Goal: Transaction & Acquisition: Book appointment/travel/reservation

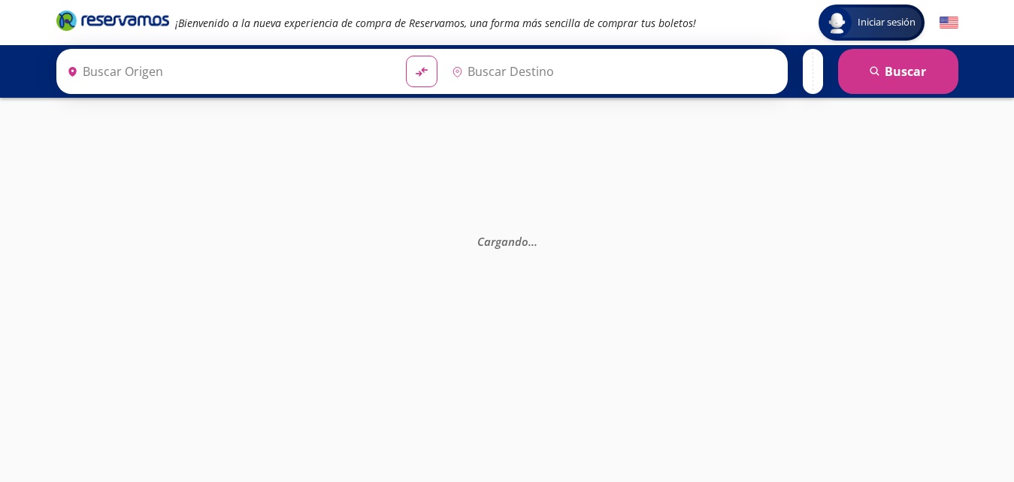
type input "[GEOGRAPHIC_DATA], [GEOGRAPHIC_DATA]"
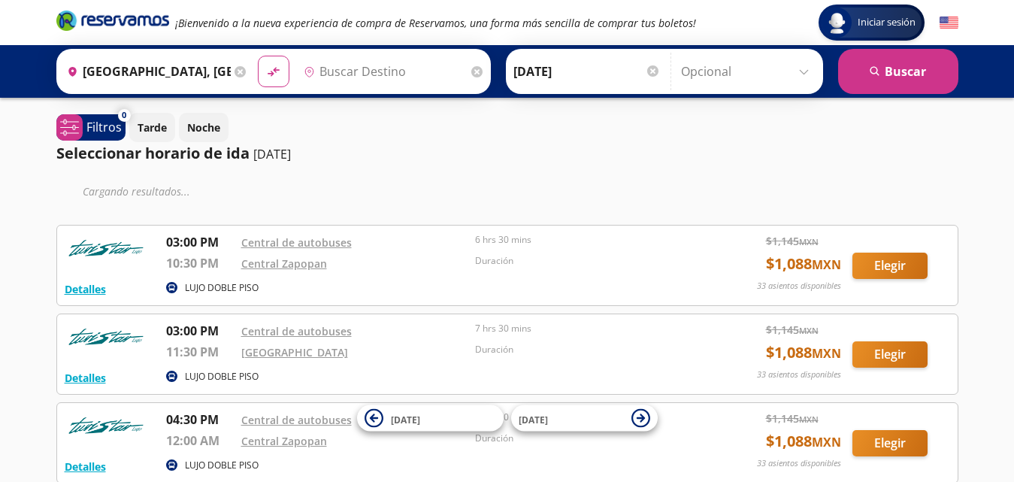
type input "[GEOGRAPHIC_DATA], [GEOGRAPHIC_DATA]"
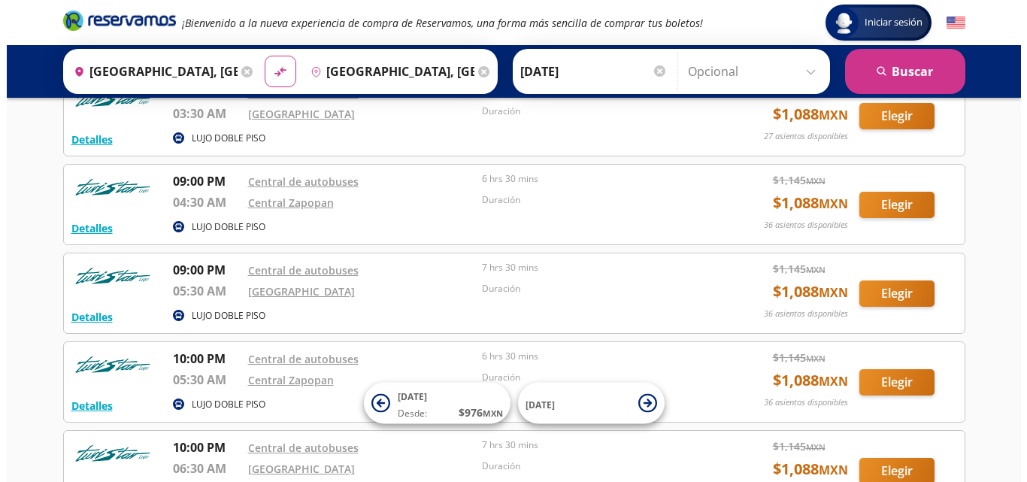
scroll to position [752, 0]
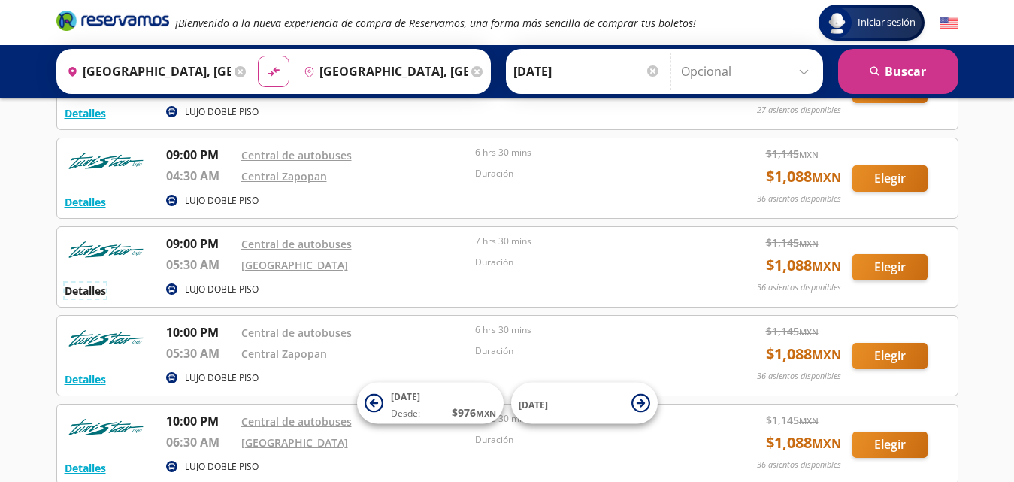
click at [81, 290] on button "Detalles" at bounding box center [85, 291] width 41 height 16
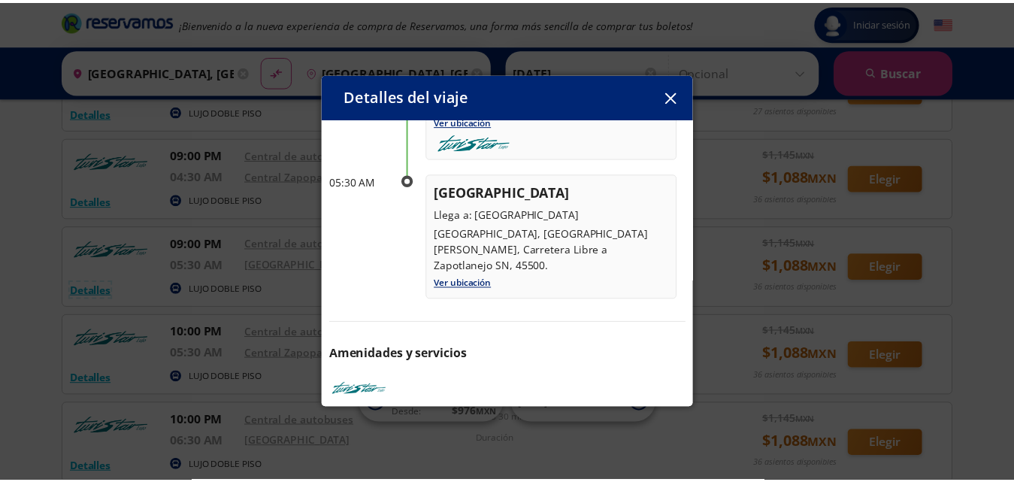
scroll to position [241, 0]
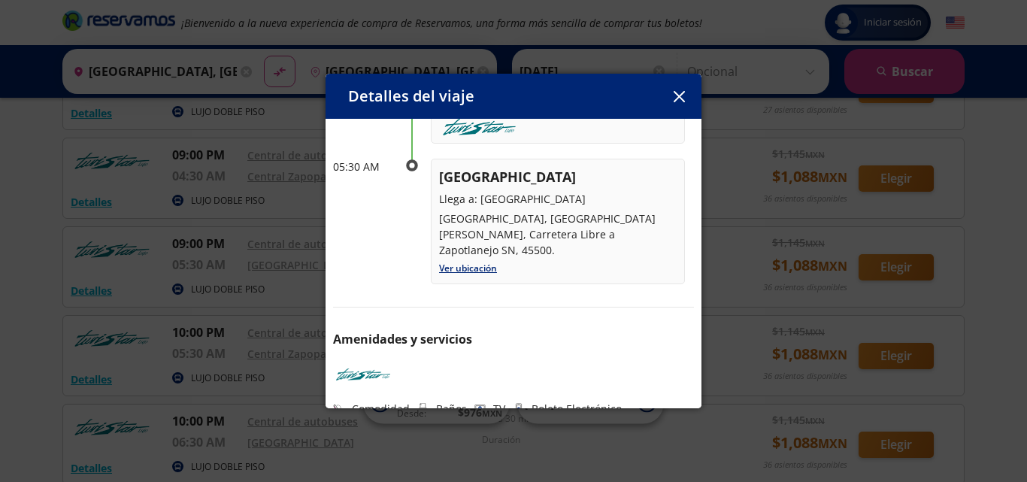
click at [675, 86] on button "button" at bounding box center [679, 96] width 23 height 23
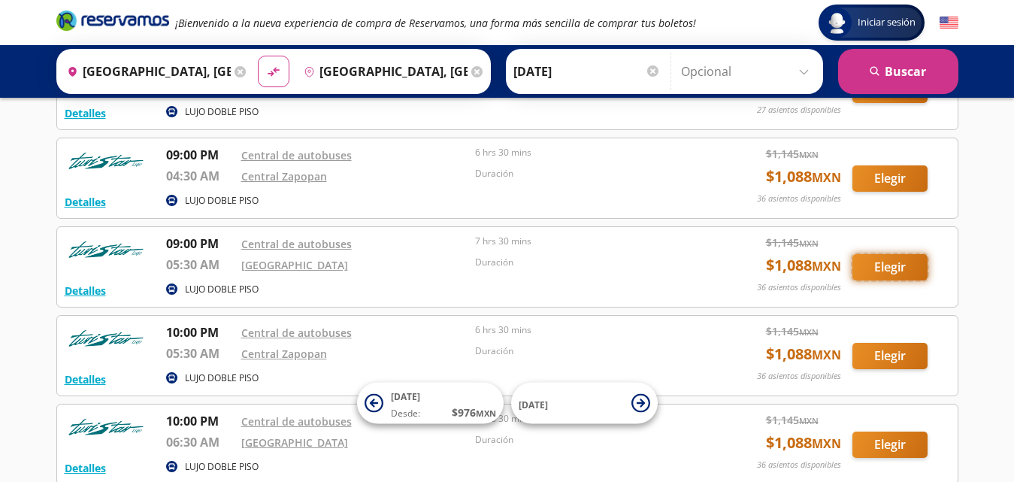
click at [912, 266] on button "Elegir" at bounding box center [890, 267] width 75 height 26
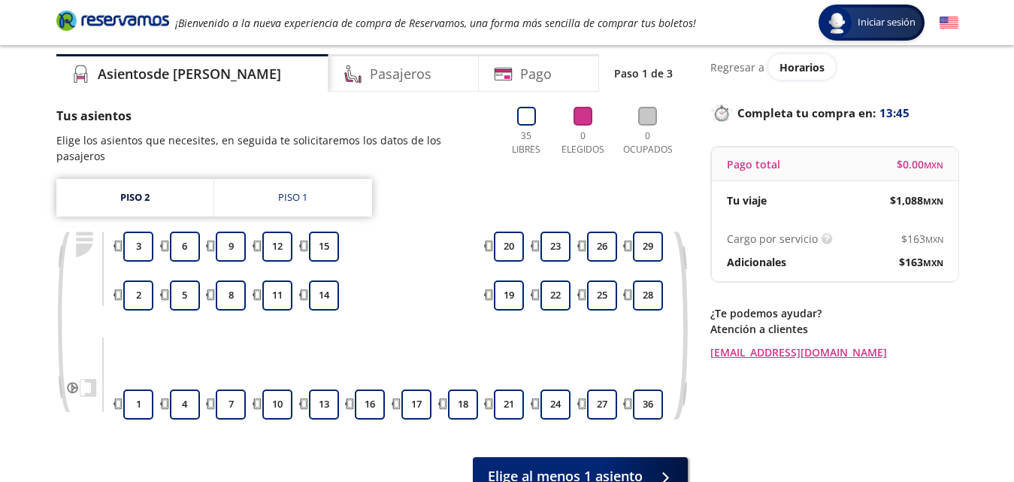
scroll to position [75, 0]
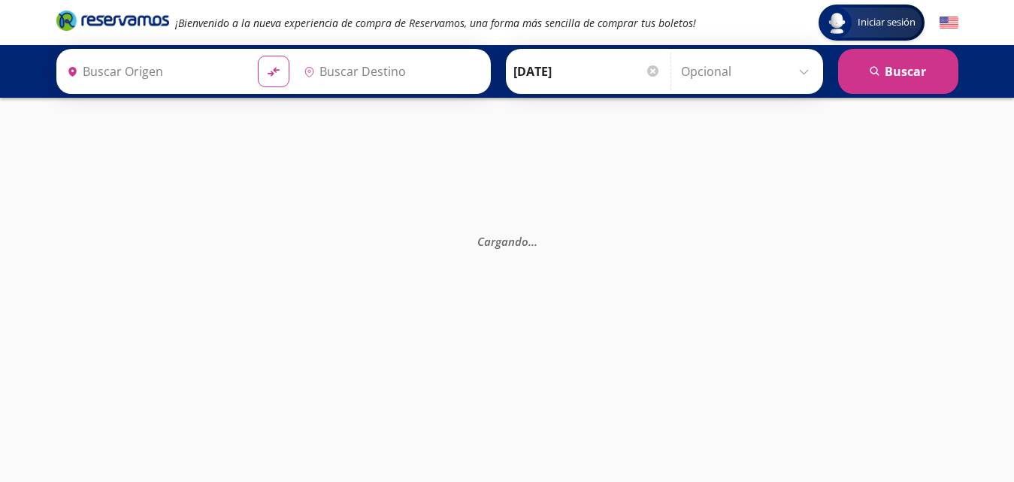
type input "[GEOGRAPHIC_DATA], [GEOGRAPHIC_DATA]"
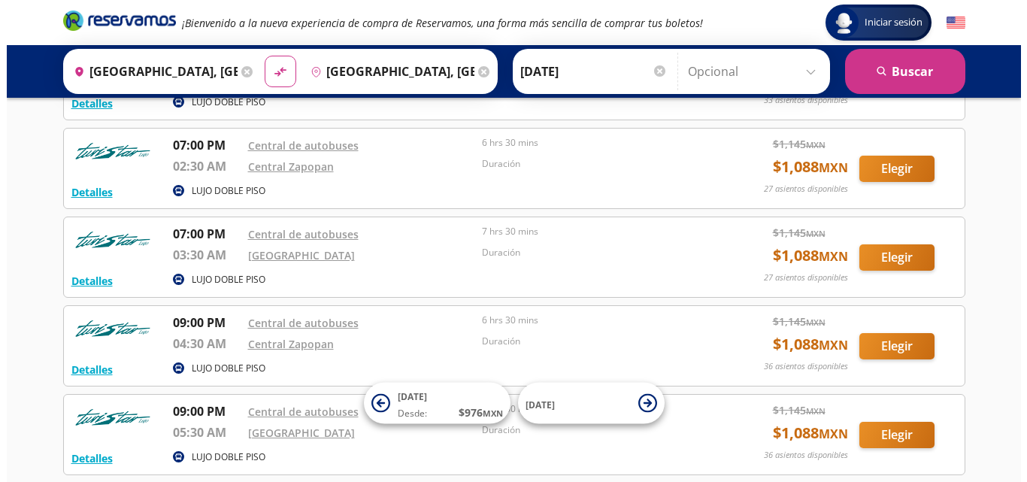
scroll to position [719, 0]
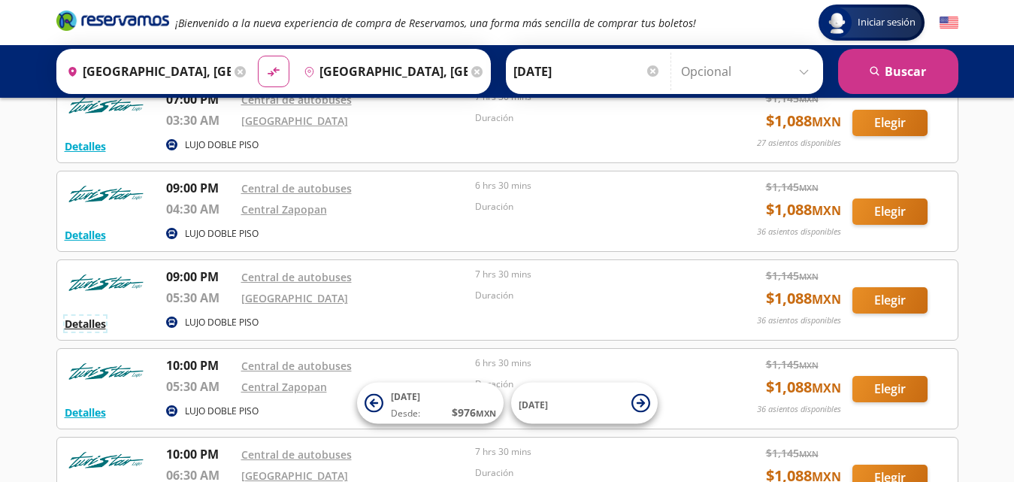
click at [74, 325] on button "Detalles" at bounding box center [85, 324] width 41 height 16
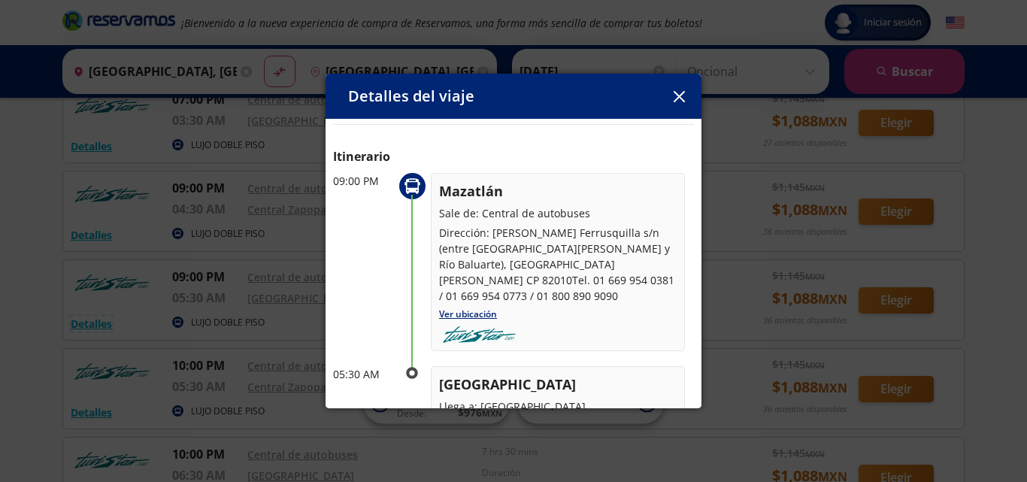
scroll to position [15, 0]
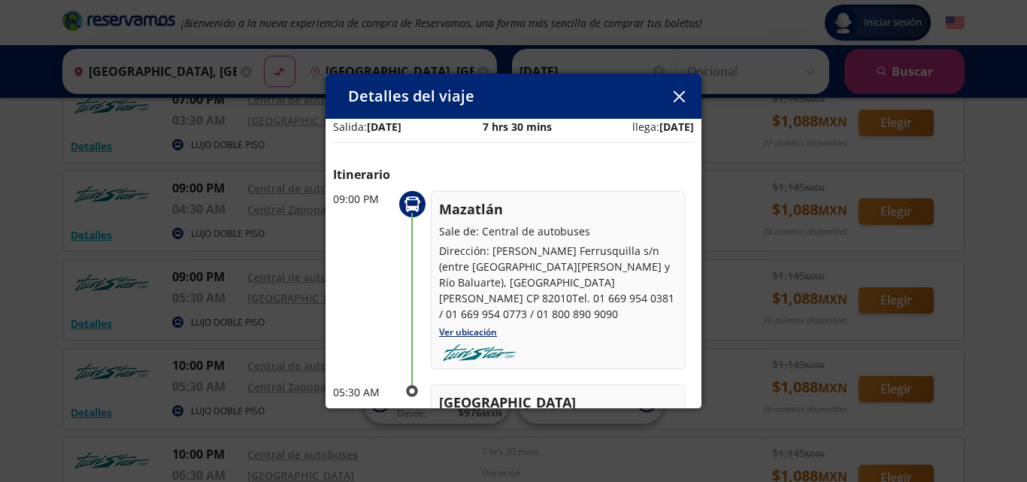
click at [682, 96] on icon "button" at bounding box center [679, 96] width 11 height 11
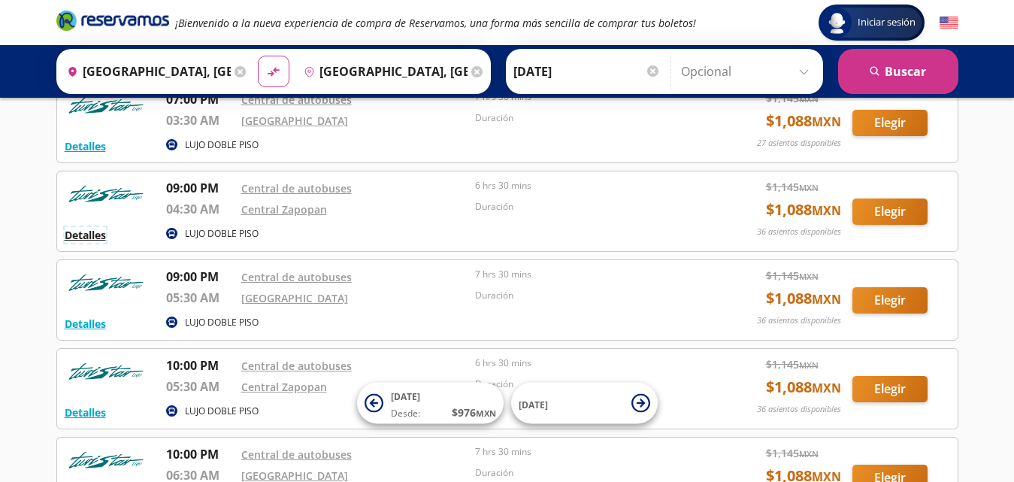
click at [80, 235] on button "Detalles" at bounding box center [85, 235] width 41 height 16
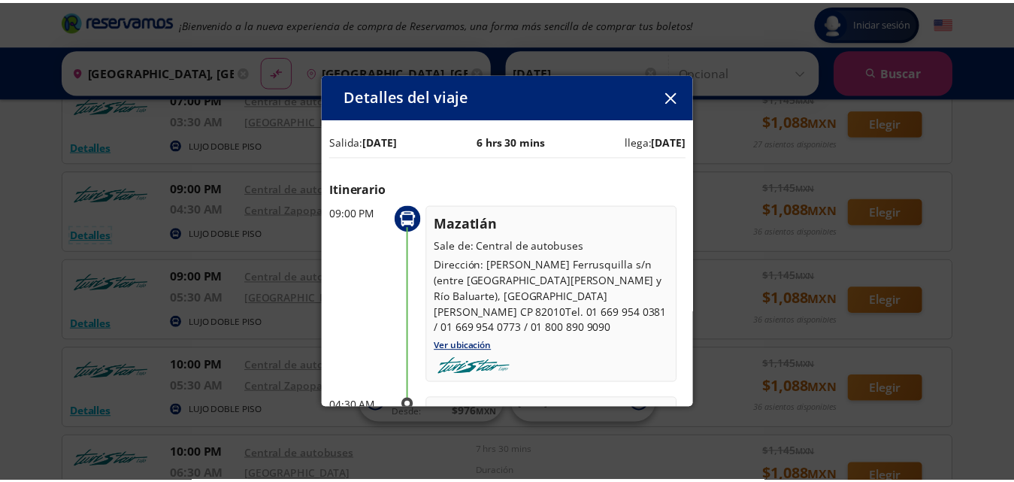
scroll to position [0, 0]
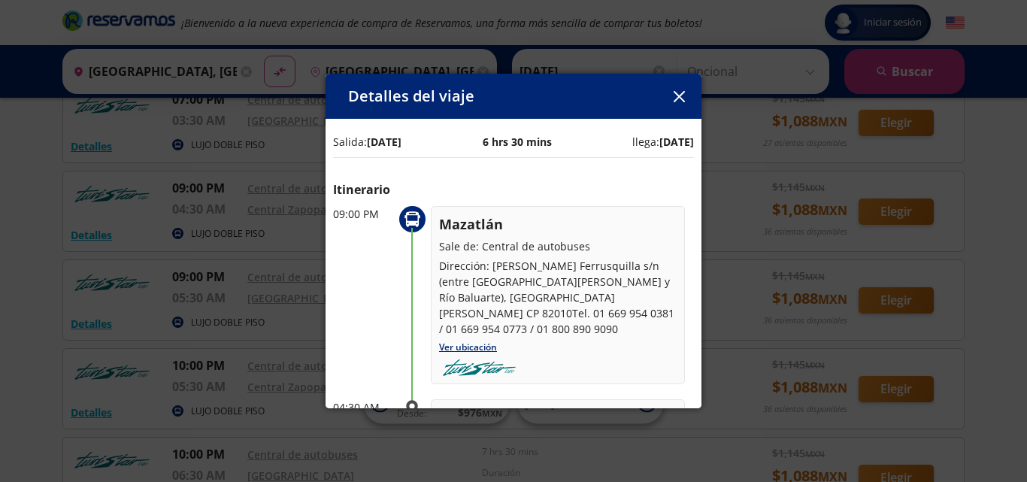
click at [677, 96] on icon "button" at bounding box center [679, 96] width 11 height 11
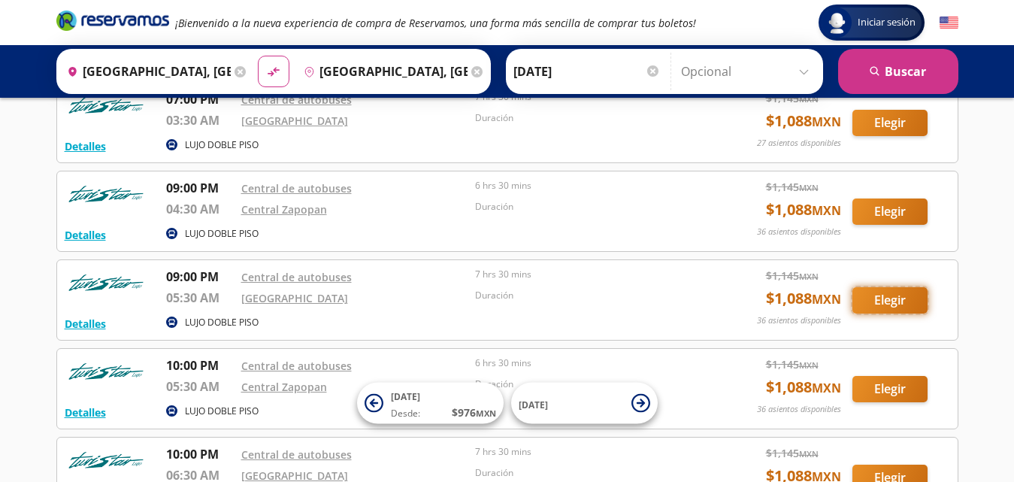
click at [896, 305] on button "Elegir" at bounding box center [890, 300] width 75 height 26
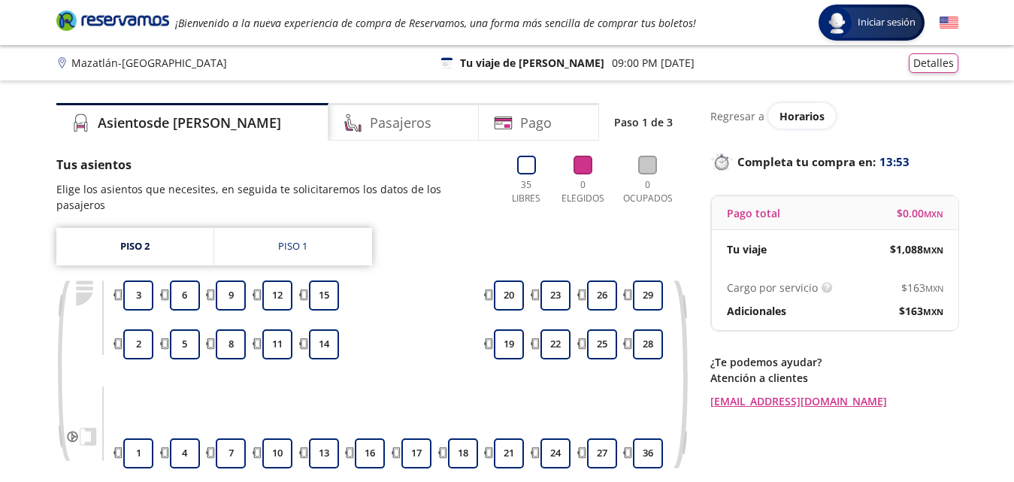
scroll to position [75, 0]
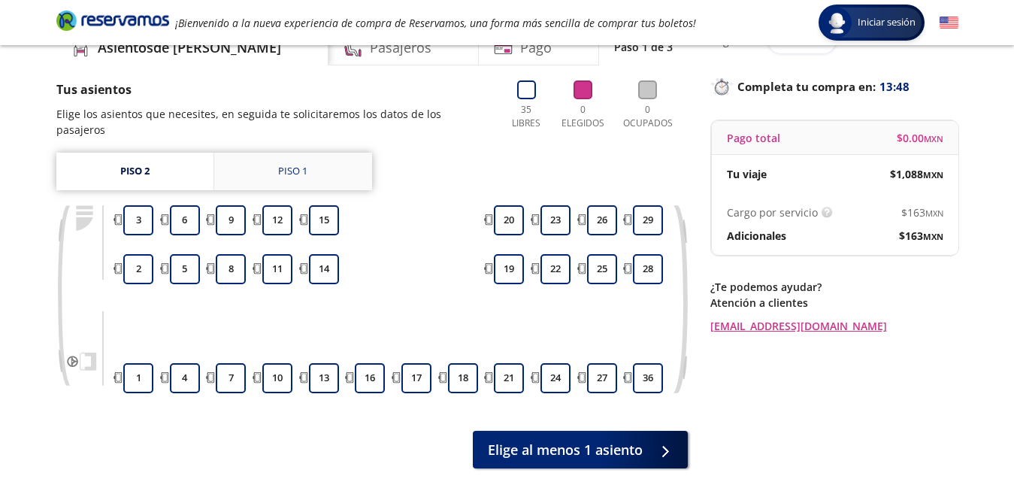
click at [316, 153] on link "Piso 1" at bounding box center [293, 172] width 158 height 38
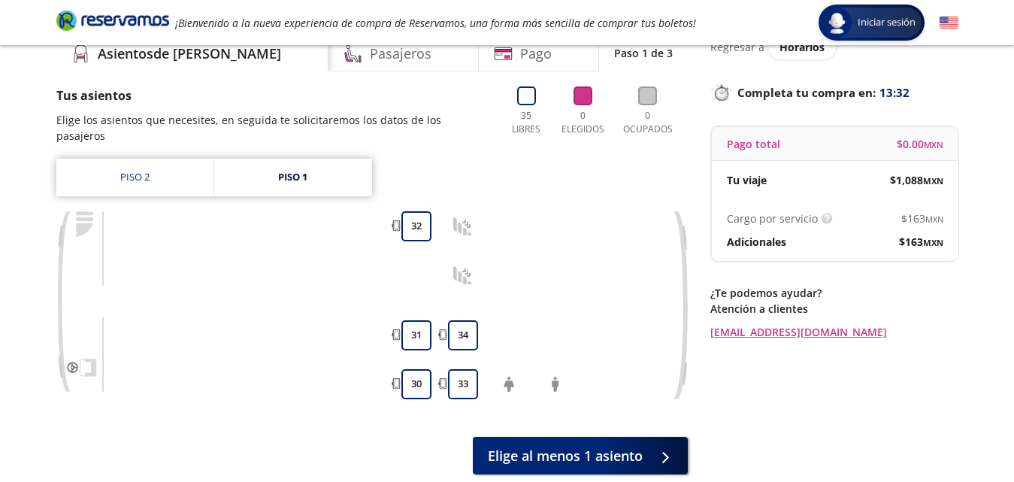
scroll to position [68, 0]
click at [153, 159] on link "Piso 2" at bounding box center [134, 178] width 157 height 38
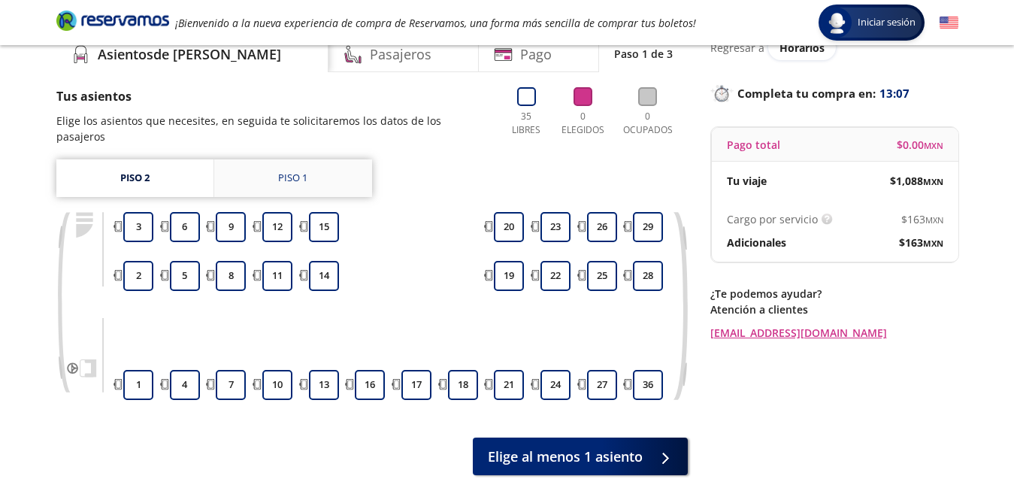
click at [318, 161] on link "Piso 1" at bounding box center [293, 178] width 158 height 38
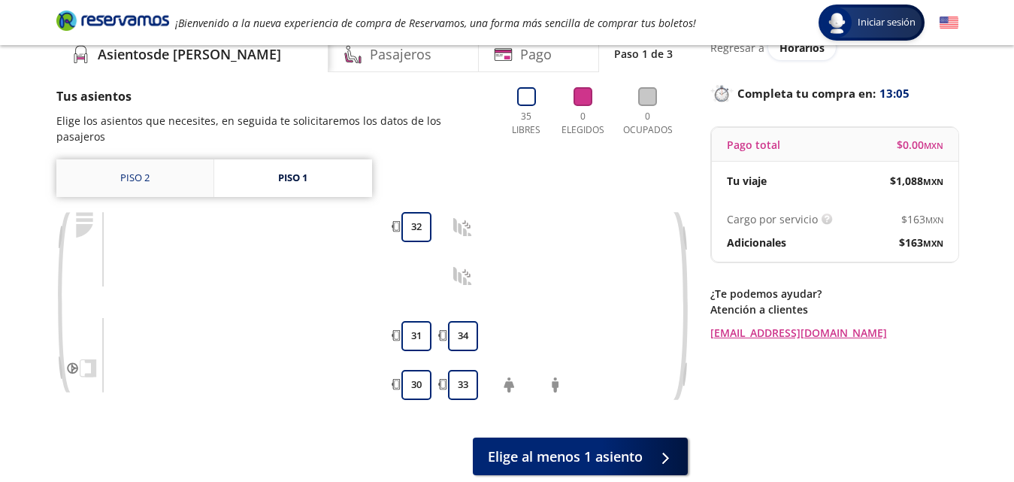
click at [126, 159] on link "Piso 2" at bounding box center [134, 178] width 157 height 38
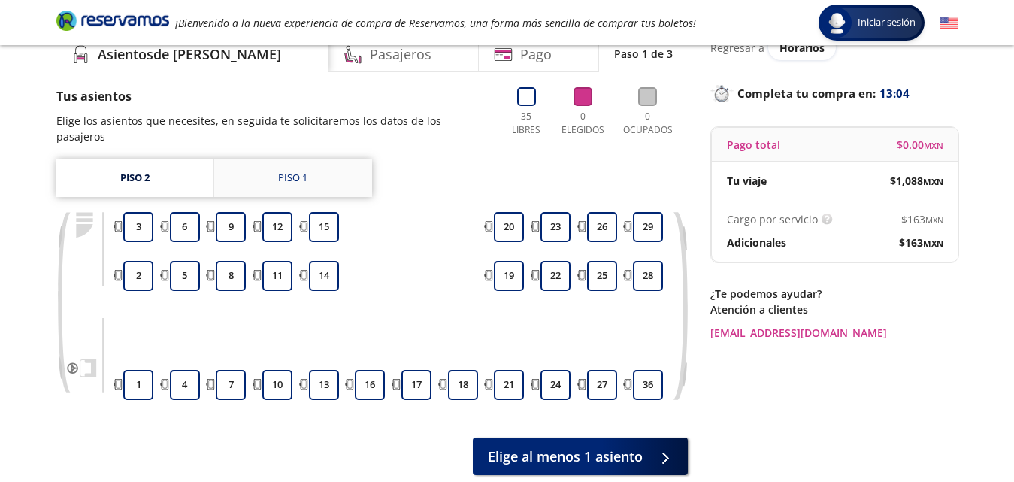
click at [287, 171] on div "Piso 1" at bounding box center [292, 178] width 29 height 15
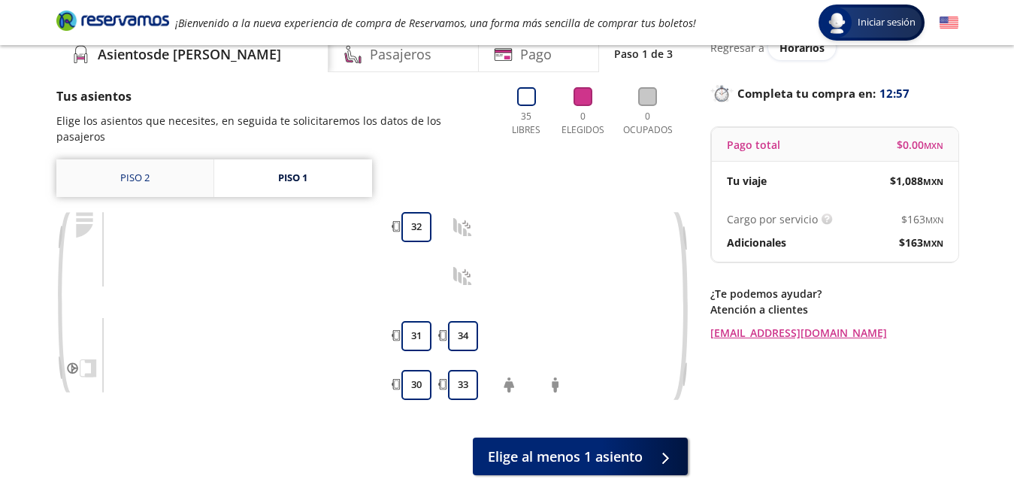
click at [140, 159] on link "Piso 2" at bounding box center [134, 178] width 157 height 38
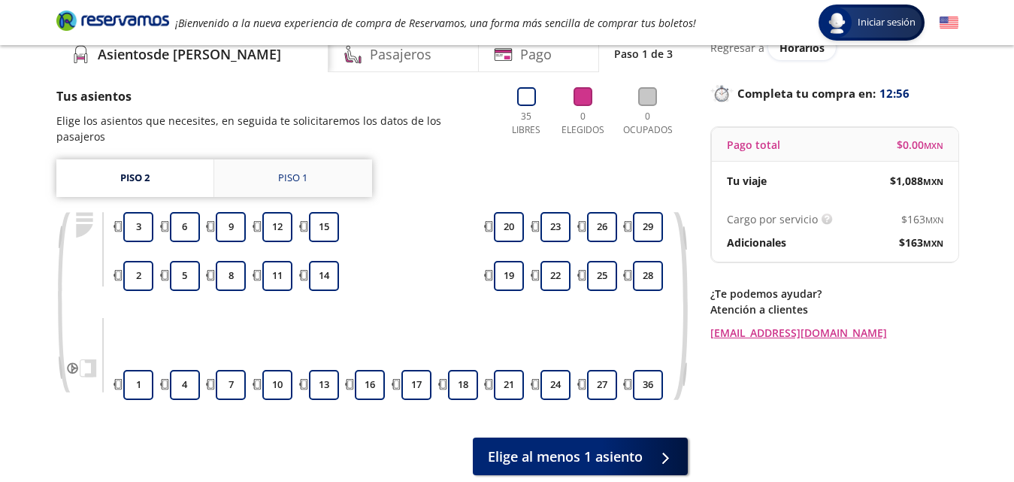
click at [313, 159] on link "Piso 1" at bounding box center [293, 178] width 158 height 38
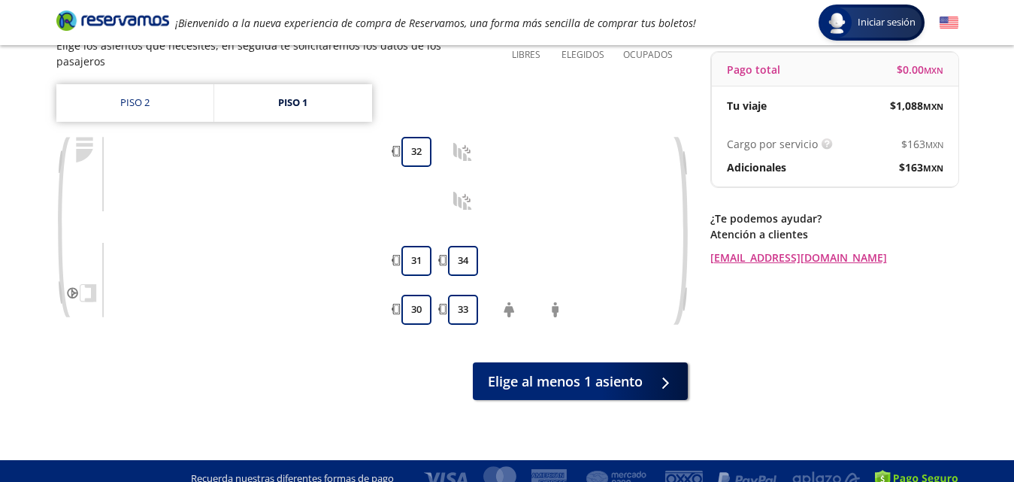
scroll to position [68, 0]
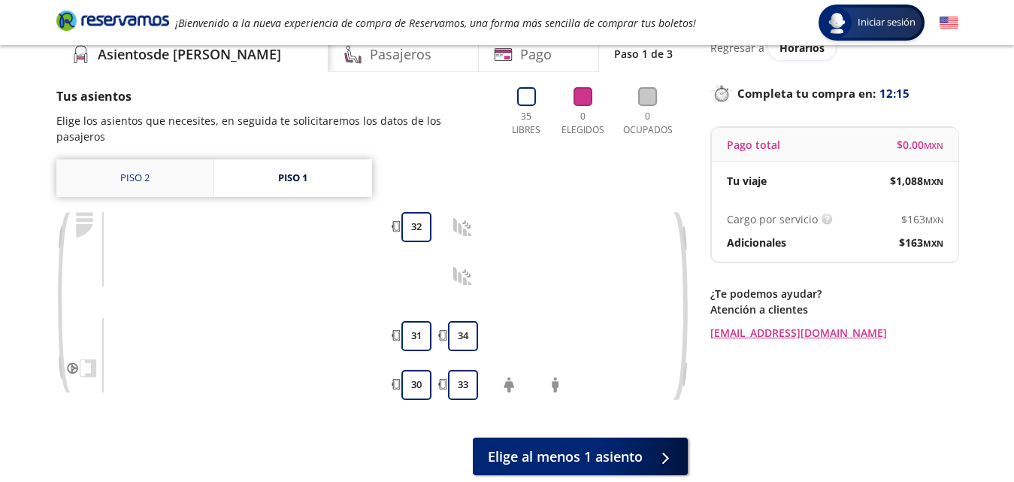
click at [169, 163] on link "Piso 2" at bounding box center [134, 178] width 157 height 38
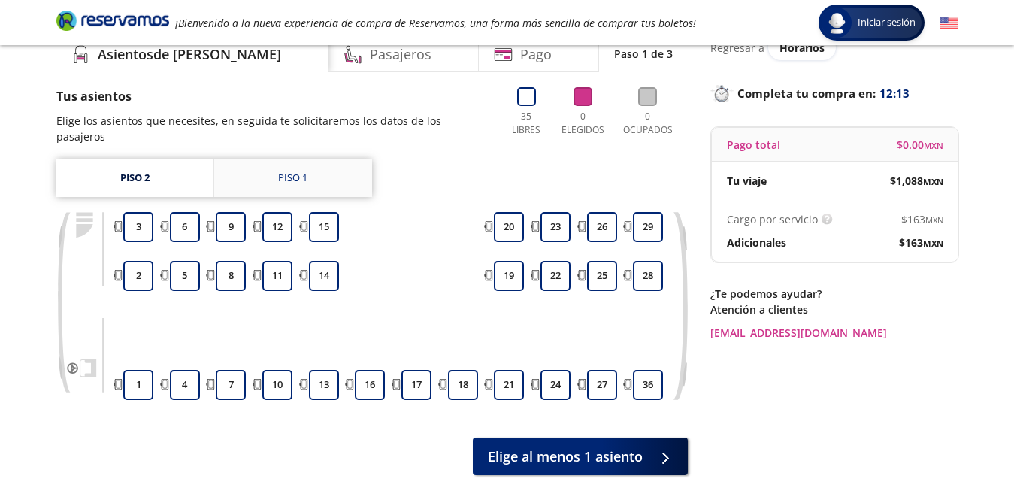
click at [327, 168] on link "Piso 1" at bounding box center [293, 178] width 158 height 38
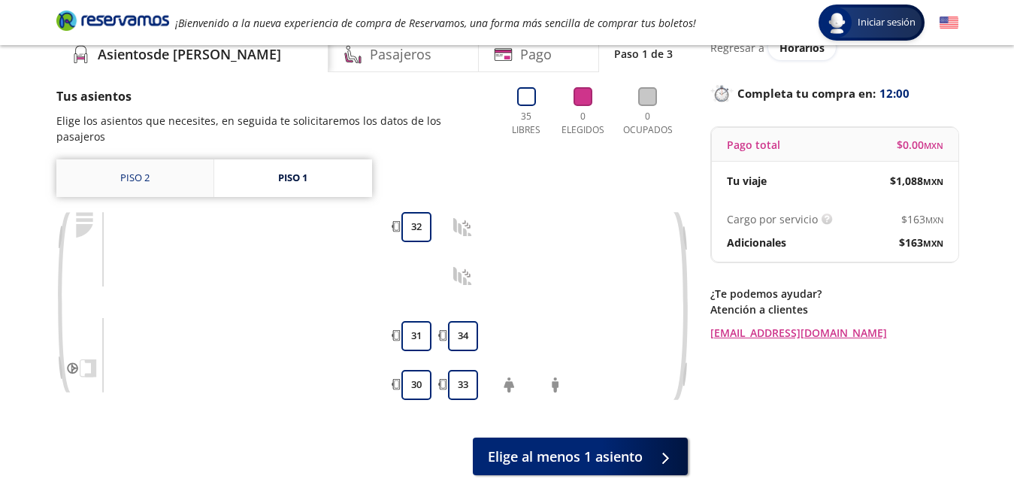
click at [178, 168] on link "Piso 2" at bounding box center [134, 178] width 157 height 38
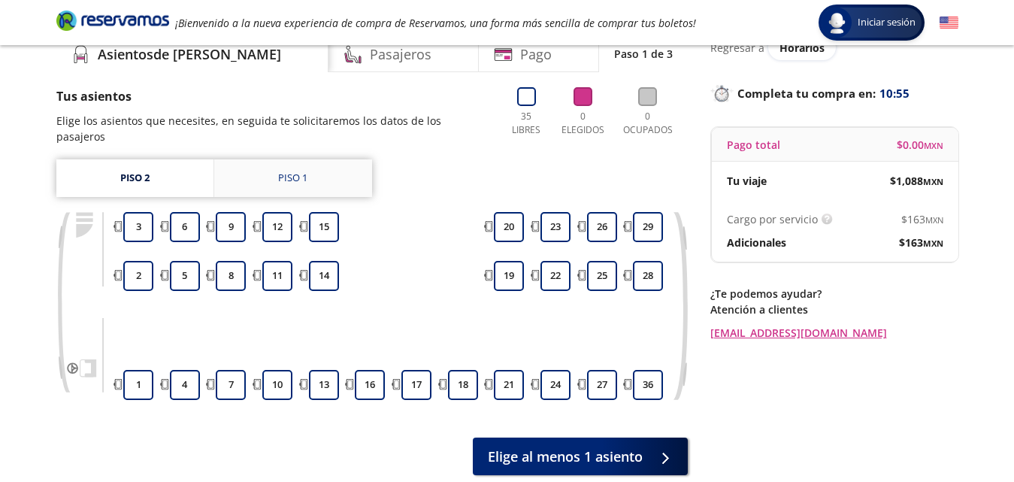
click at [332, 159] on link "Piso 1" at bounding box center [293, 178] width 158 height 38
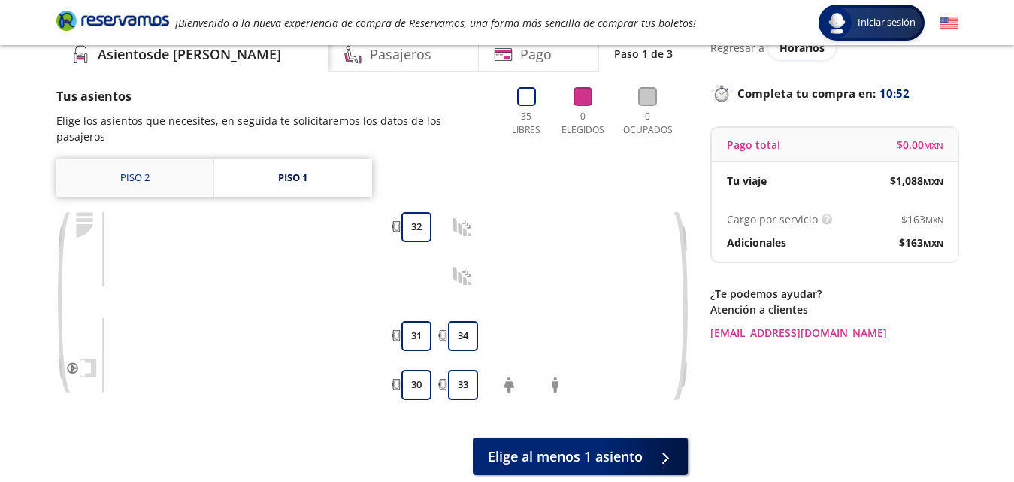
click at [104, 159] on link "Piso 2" at bounding box center [134, 178] width 157 height 38
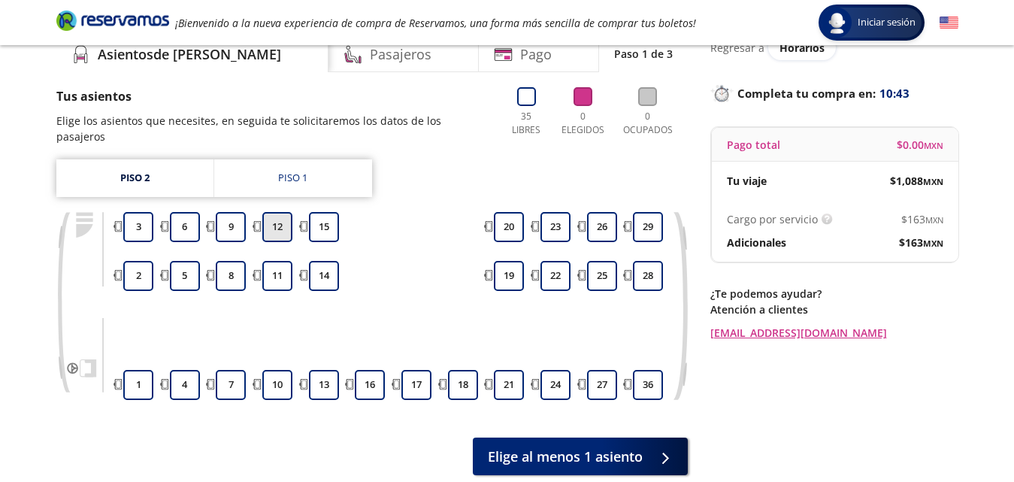
click at [277, 212] on button "12" at bounding box center [277, 227] width 30 height 30
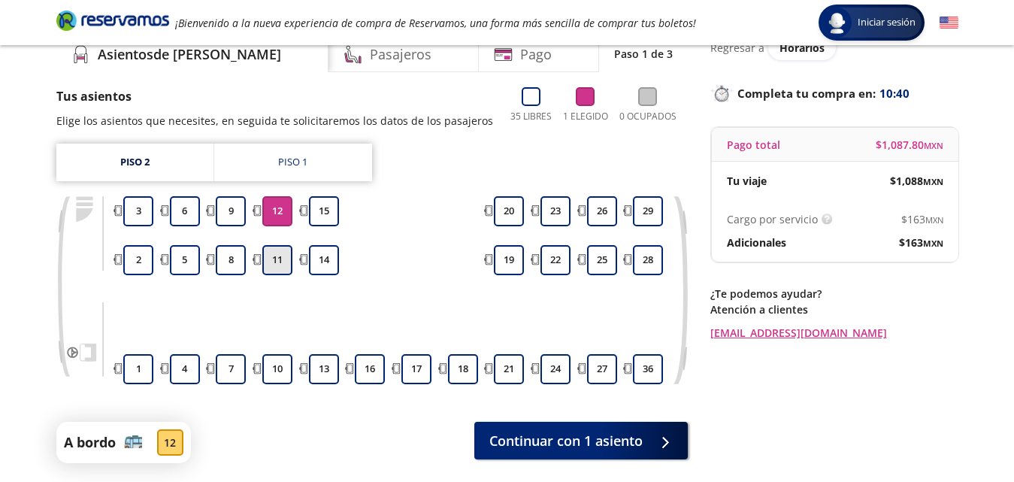
click at [278, 258] on button "11" at bounding box center [277, 260] width 30 height 30
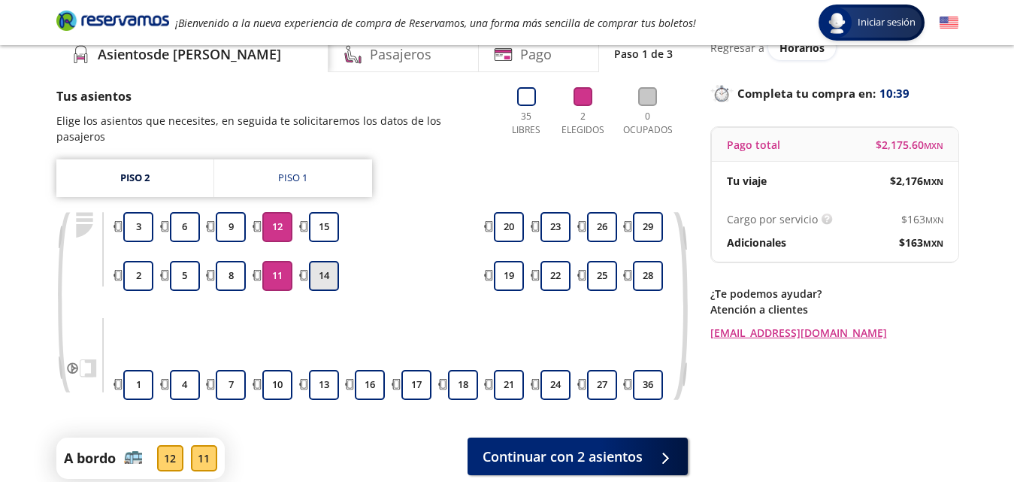
click at [332, 264] on button "14" at bounding box center [324, 276] width 30 height 30
click at [329, 212] on button "15" at bounding box center [324, 227] width 30 height 30
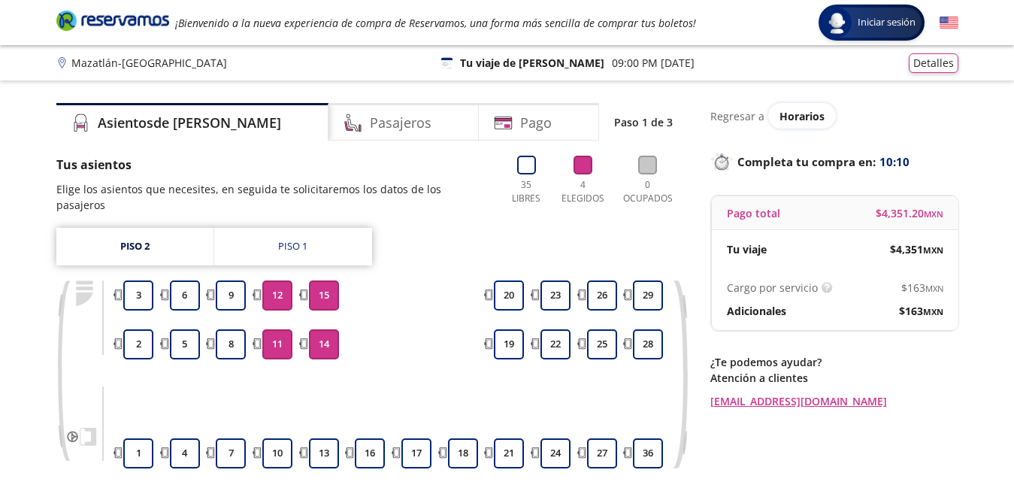
click at [872, 362] on p "¿Te podemos ayudar?" at bounding box center [835, 362] width 248 height 16
click at [375, 120] on h4 "Pasajeros" at bounding box center [401, 123] width 62 height 20
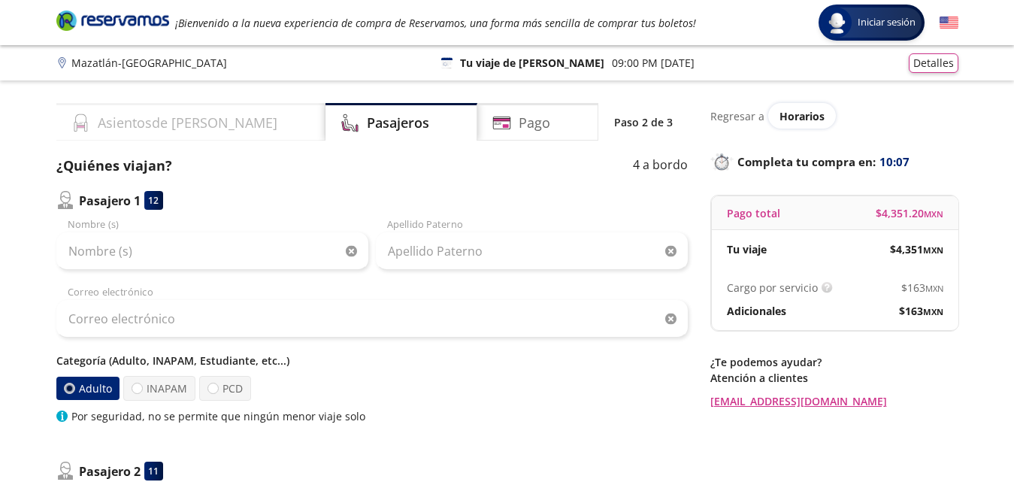
click at [189, 111] on div "Asientos de [PERSON_NAME]" at bounding box center [190, 122] width 269 height 38
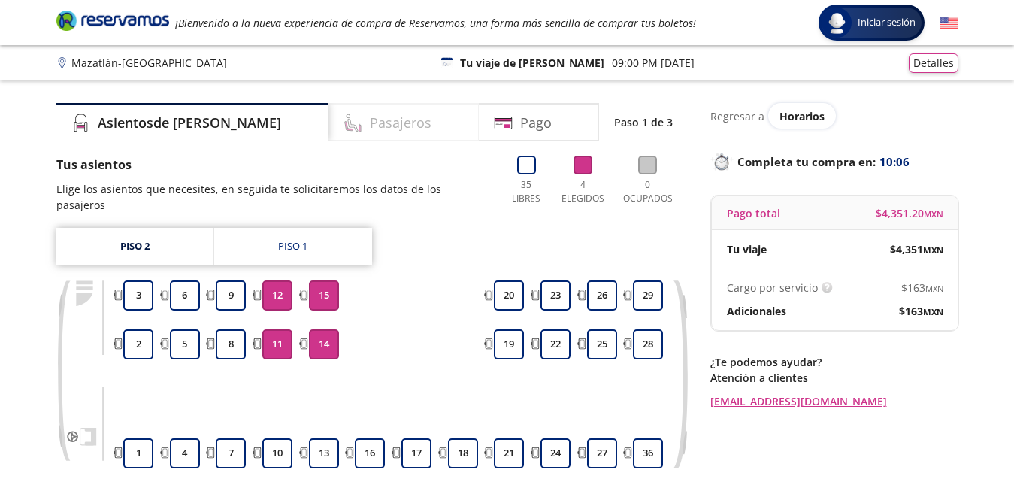
click at [424, 118] on div "Pasajeros" at bounding box center [404, 122] width 150 height 38
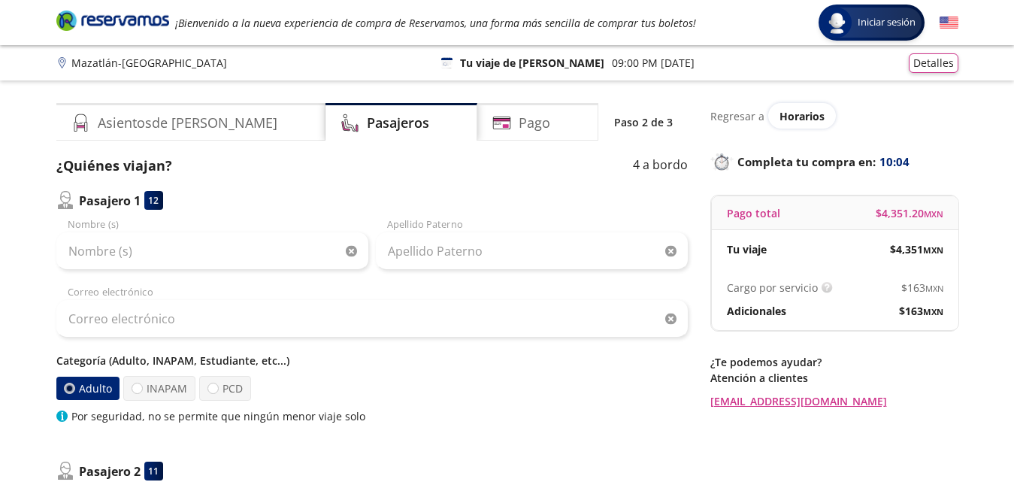
scroll to position [75, 0]
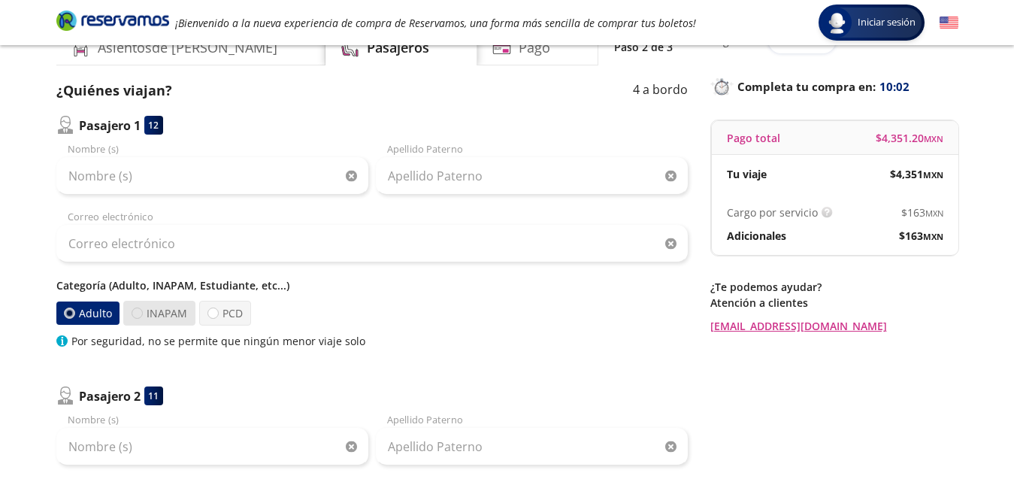
click at [139, 315] on div at bounding box center [137, 313] width 11 height 11
click at [139, 315] on input "INAPAM" at bounding box center [137, 313] width 10 height 10
radio input "true"
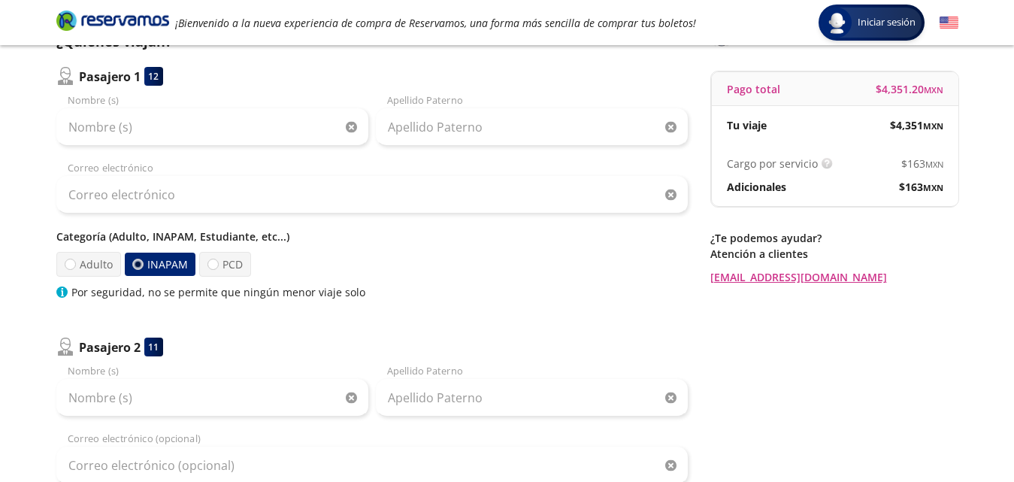
scroll to position [150, 0]
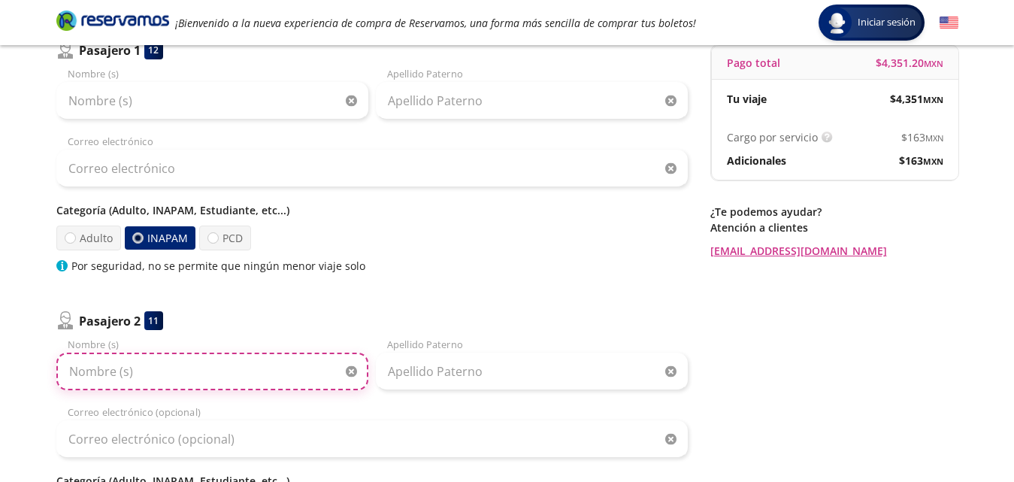
click at [232, 375] on input "Nombre (s)" at bounding box center [212, 372] width 312 height 38
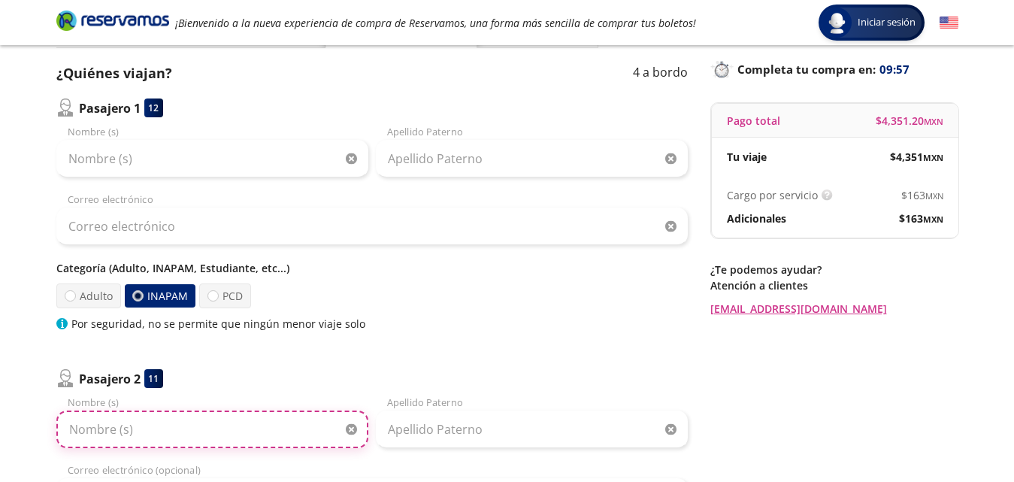
scroll to position [75, 0]
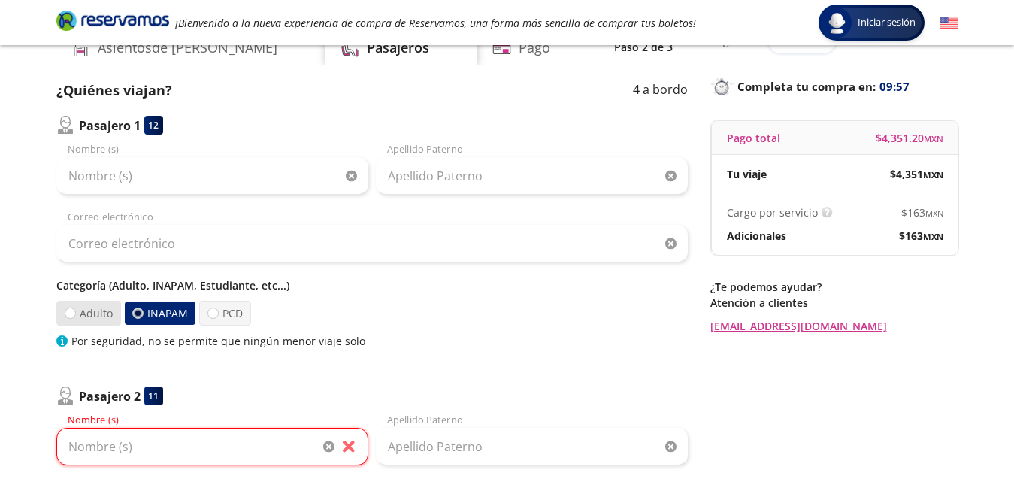
click at [86, 317] on label "Adulto" at bounding box center [88, 313] width 65 height 25
click at [75, 317] on input "Adulto" at bounding box center [70, 313] width 10 height 10
radio input "true"
radio input "false"
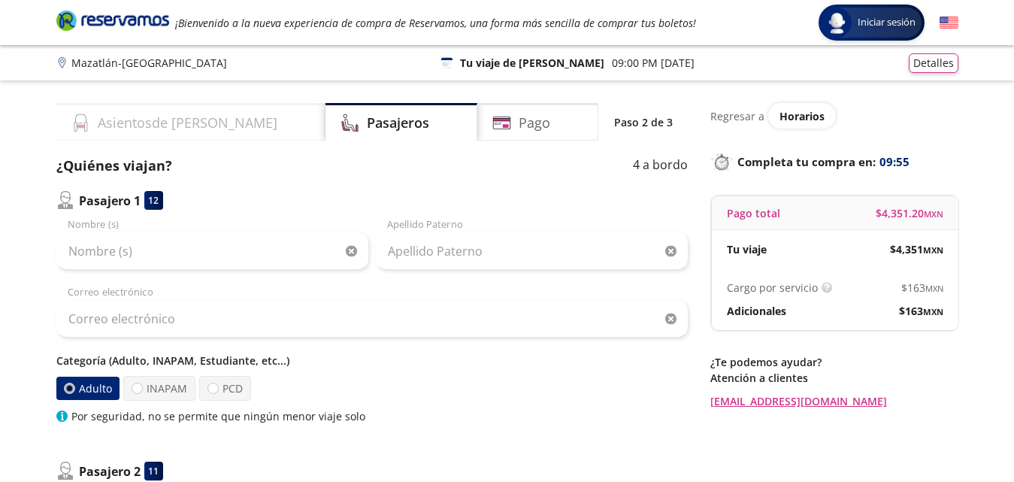
click at [140, 111] on div "Asientos de [PERSON_NAME]" at bounding box center [190, 122] width 269 height 38
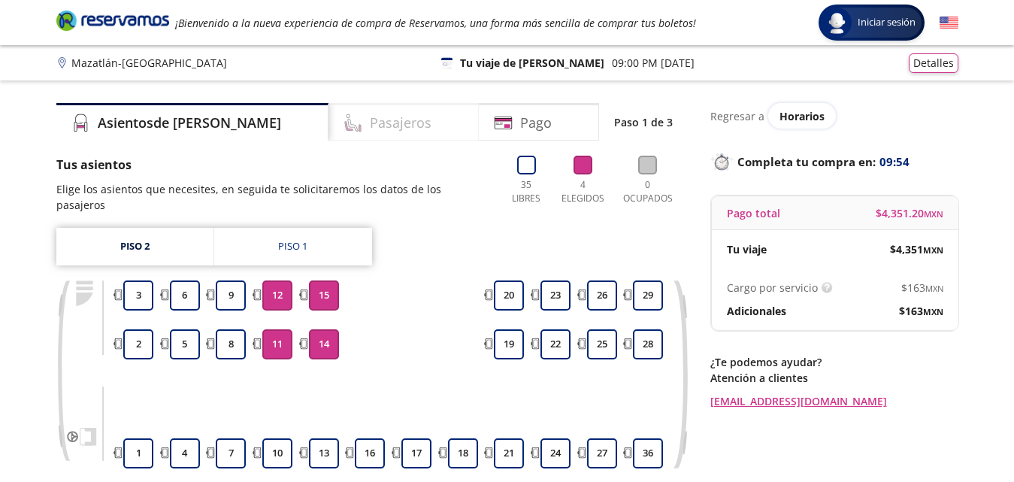
click at [371, 117] on h4 "Pasajeros" at bounding box center [401, 123] width 62 height 20
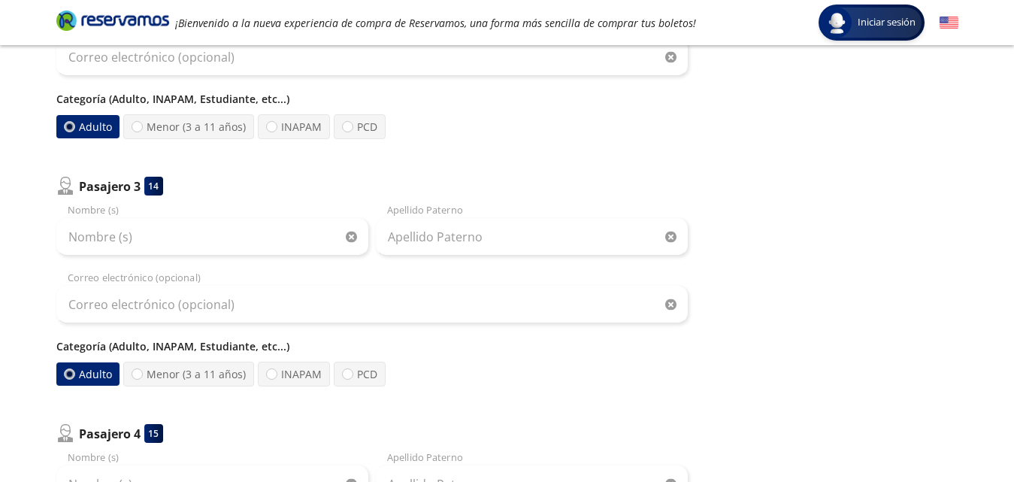
scroll to position [376, 0]
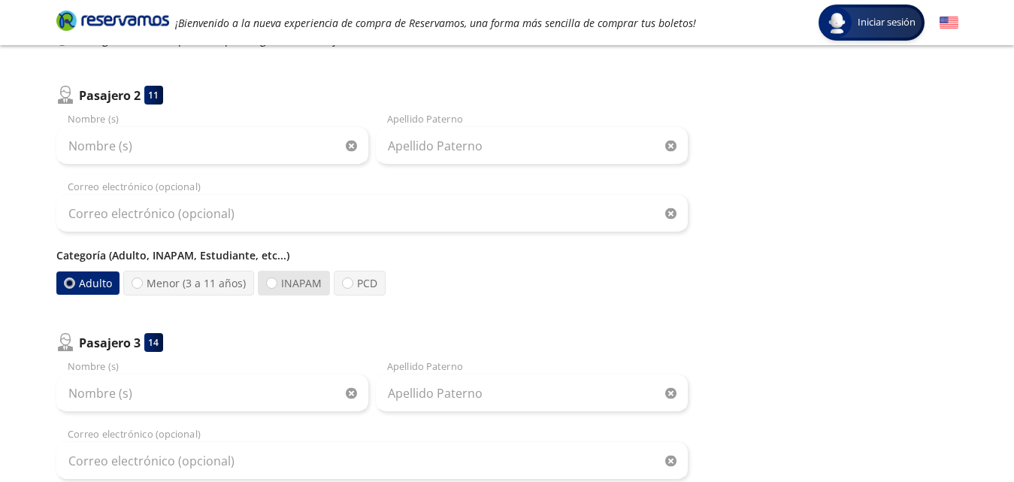
click at [292, 279] on label "INAPAM" at bounding box center [294, 283] width 72 height 25
click at [277, 279] on input "INAPAM" at bounding box center [272, 283] width 10 height 10
radio input "true"
radio input "false"
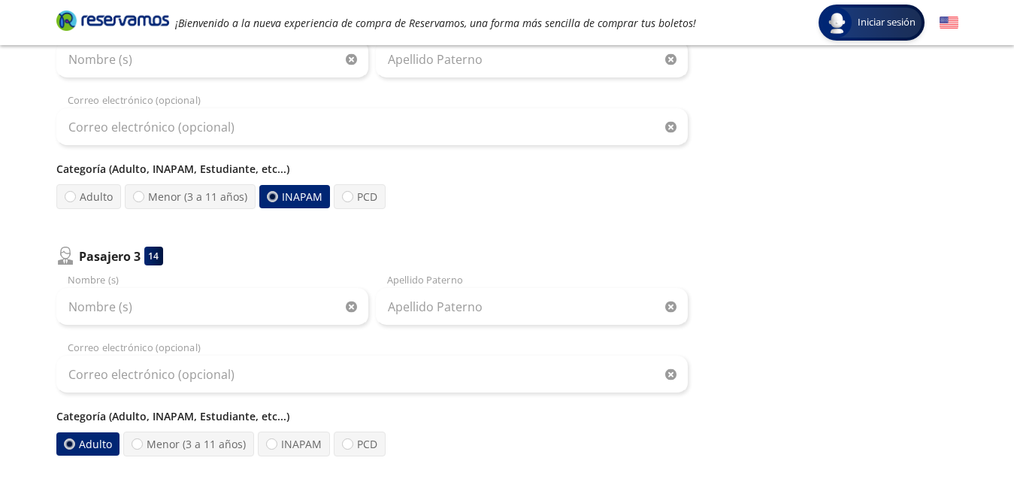
scroll to position [602, 0]
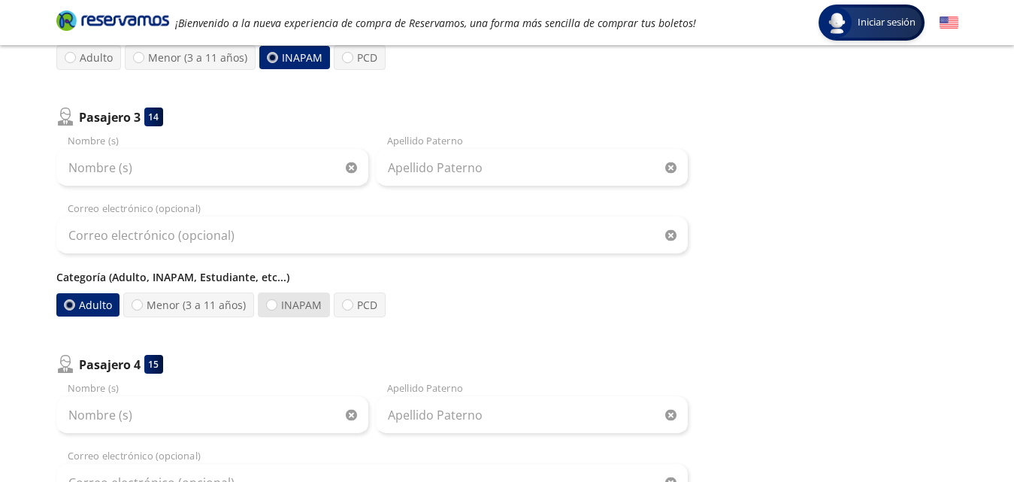
click at [299, 308] on label "INAPAM" at bounding box center [294, 305] width 72 height 25
click at [277, 308] on input "INAPAM" at bounding box center [272, 305] width 10 height 10
radio input "true"
radio input "false"
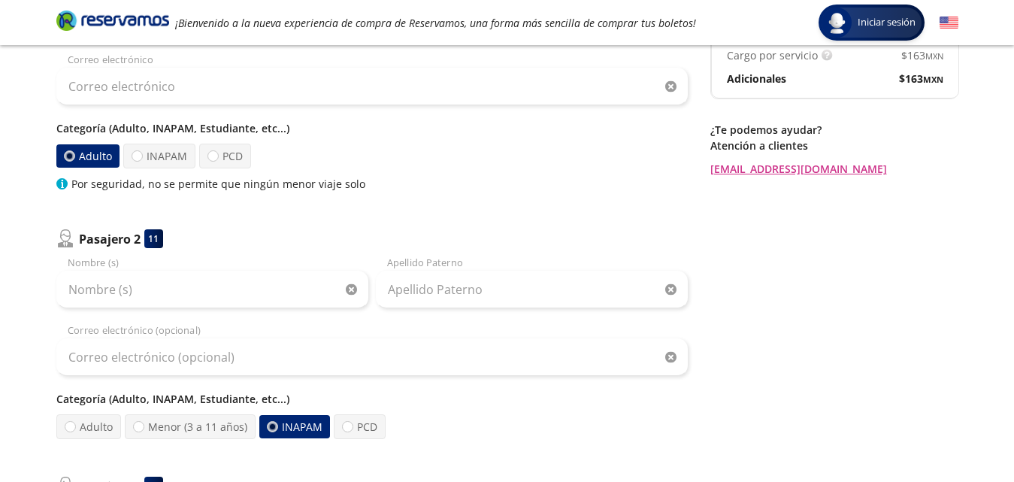
scroll to position [205, 0]
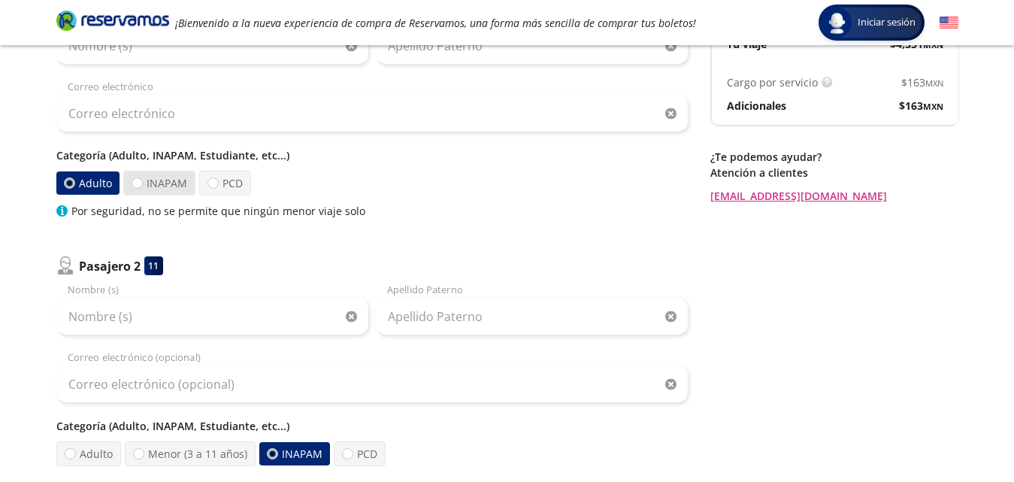
click at [162, 183] on label "INAPAM" at bounding box center [159, 183] width 72 height 25
click at [142, 183] on input "INAPAM" at bounding box center [137, 183] width 10 height 10
radio input "true"
click at [102, 190] on label "Adulto" at bounding box center [88, 183] width 65 height 25
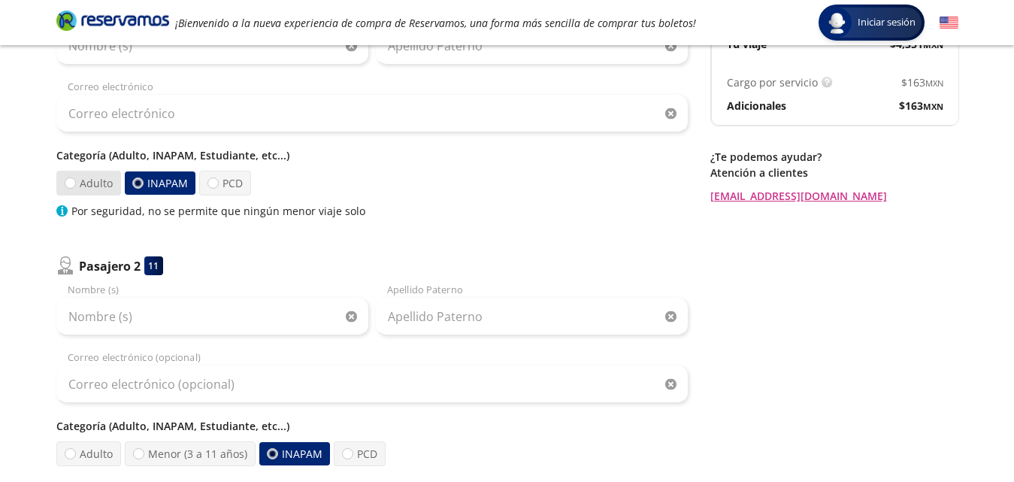
click at [75, 188] on input "Adulto" at bounding box center [70, 183] width 10 height 10
radio input "true"
radio input "false"
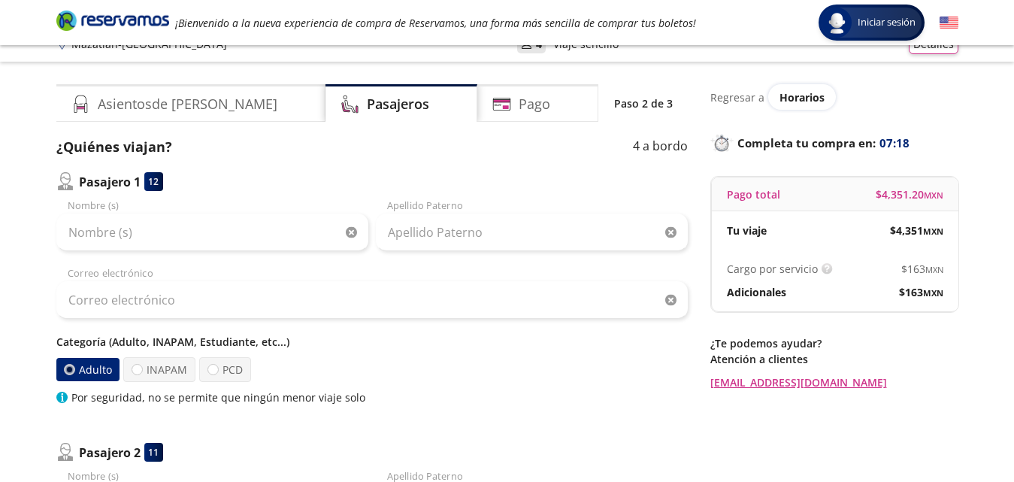
scroll to position [0, 0]
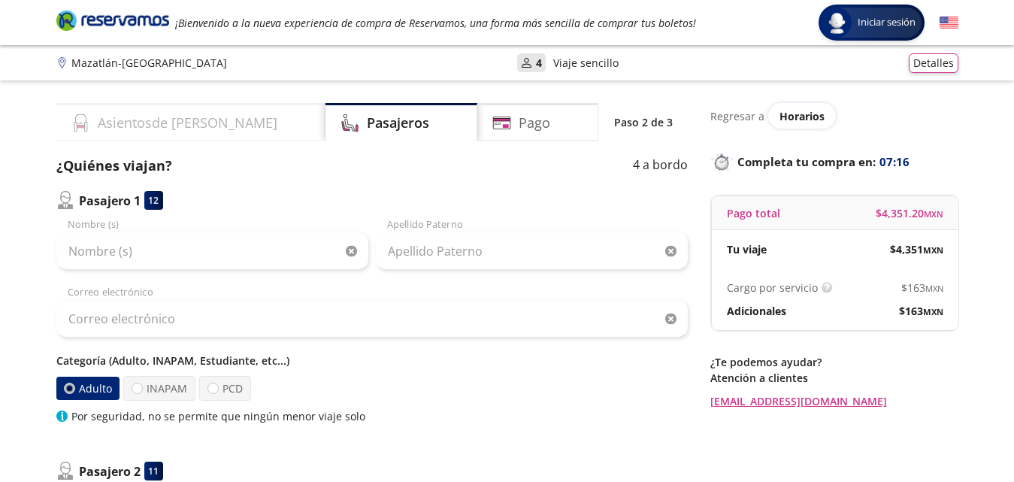
click at [165, 124] on h4 "Asientos de [PERSON_NAME]" at bounding box center [188, 123] width 180 height 20
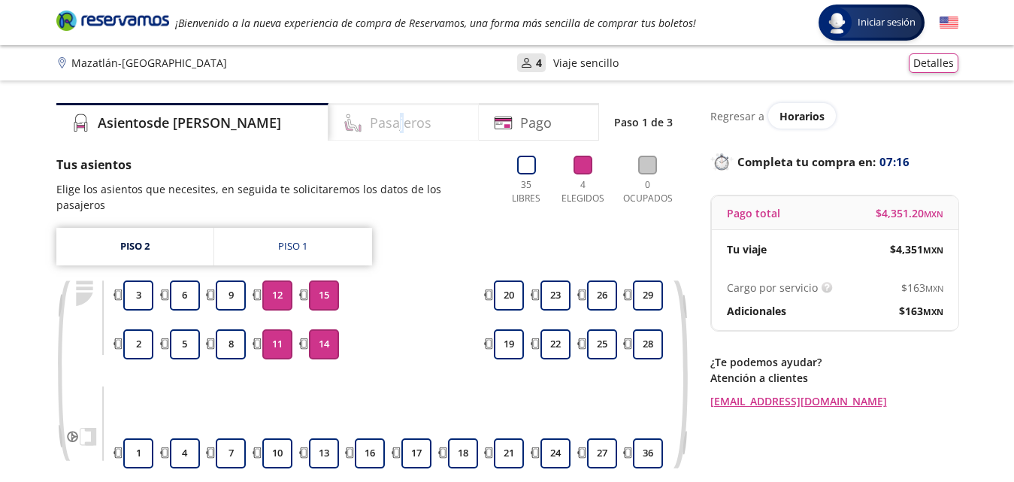
click at [370, 123] on h4 "Pasajeros" at bounding box center [401, 123] width 62 height 20
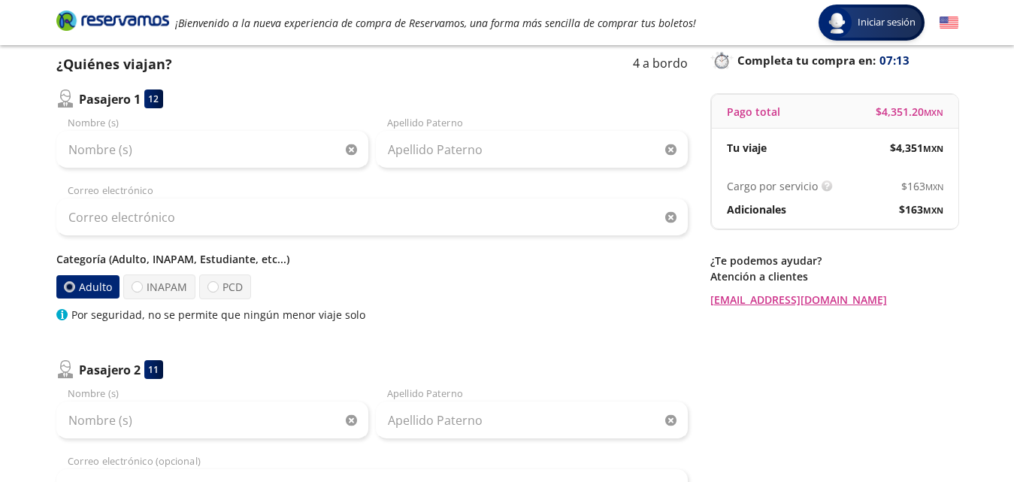
scroll to position [75, 0]
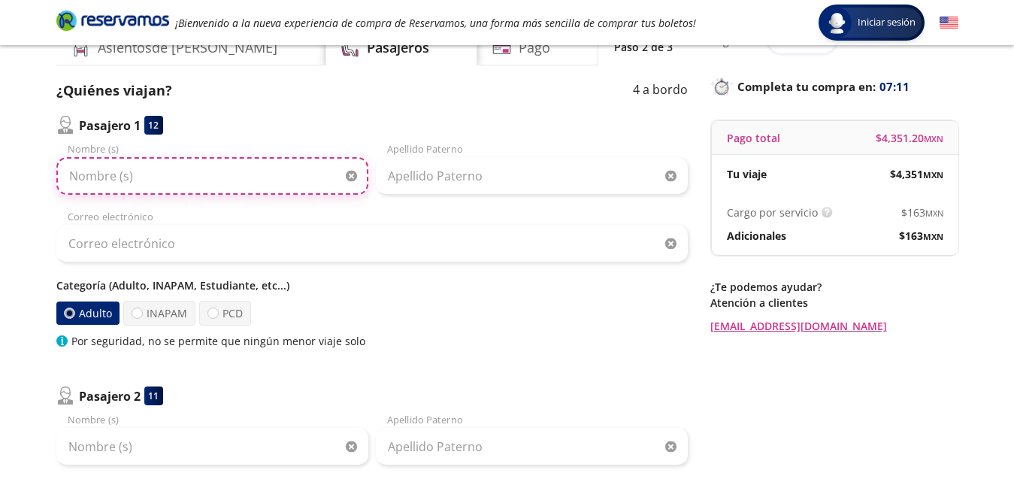
click at [175, 185] on input "Nombre (s)" at bounding box center [212, 176] width 312 height 38
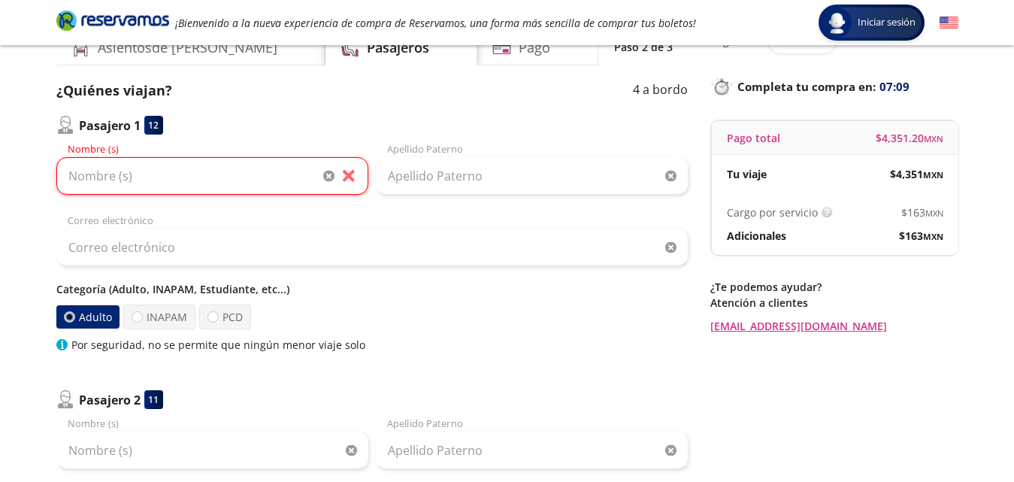
click at [544, 396] on div "Pasajero 2 11" at bounding box center [372, 399] width 632 height 19
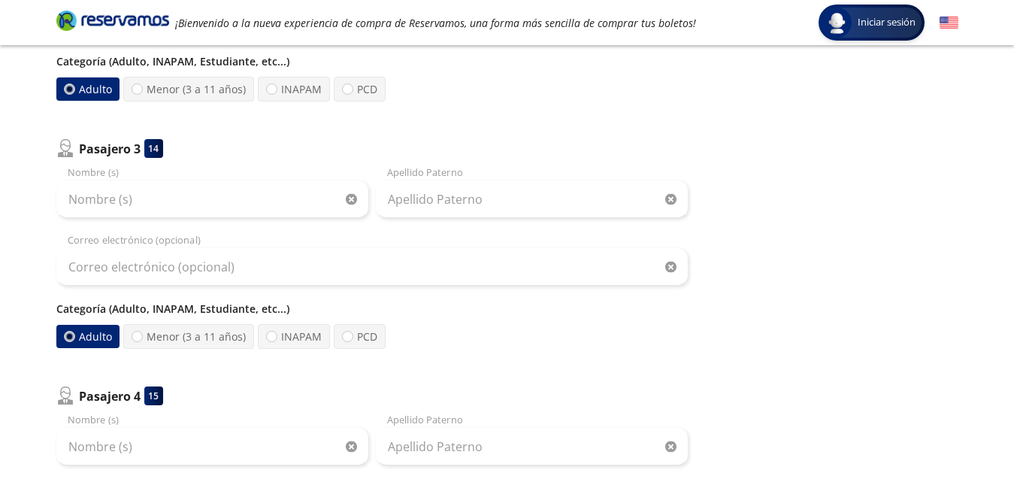
scroll to position [602, 0]
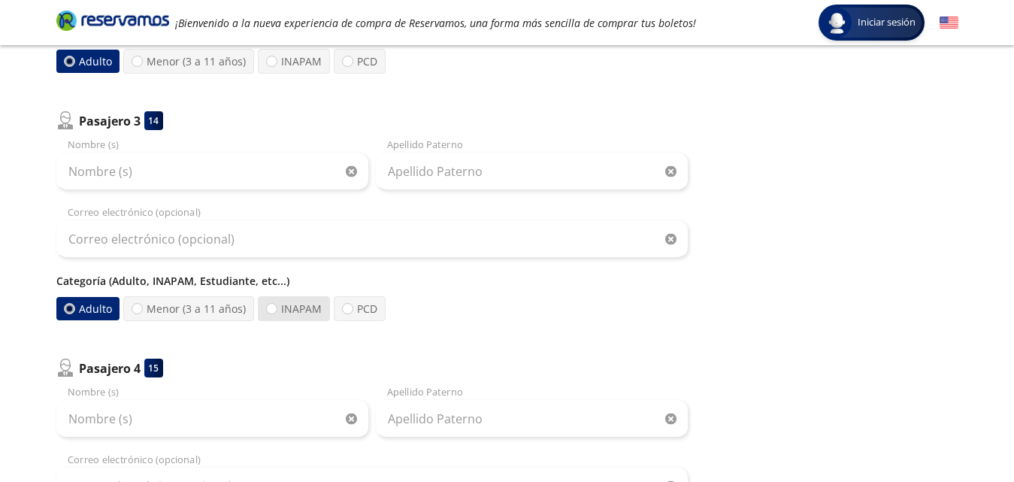
click at [293, 314] on label "INAPAM" at bounding box center [294, 308] width 72 height 25
click at [277, 314] on input "INAPAM" at bounding box center [272, 309] width 10 height 10
radio input "true"
radio input "false"
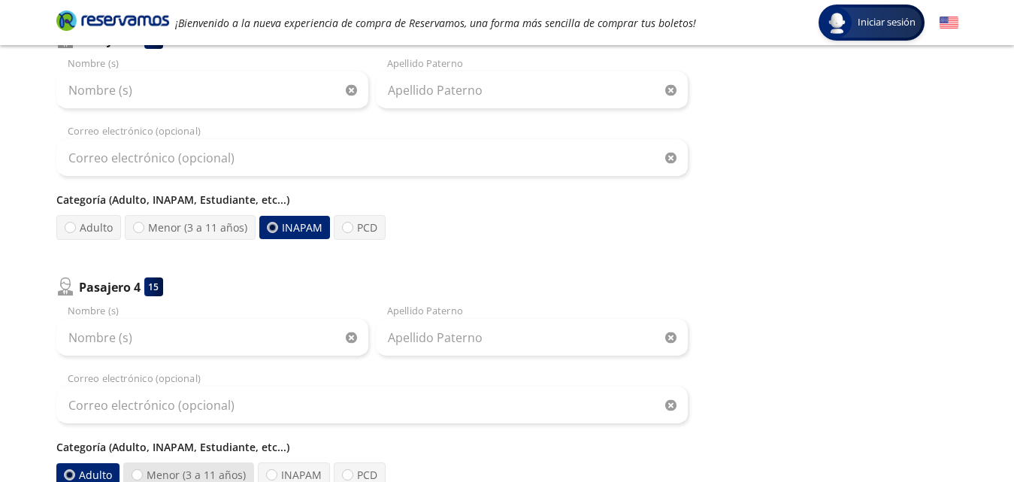
scroll to position [827, 0]
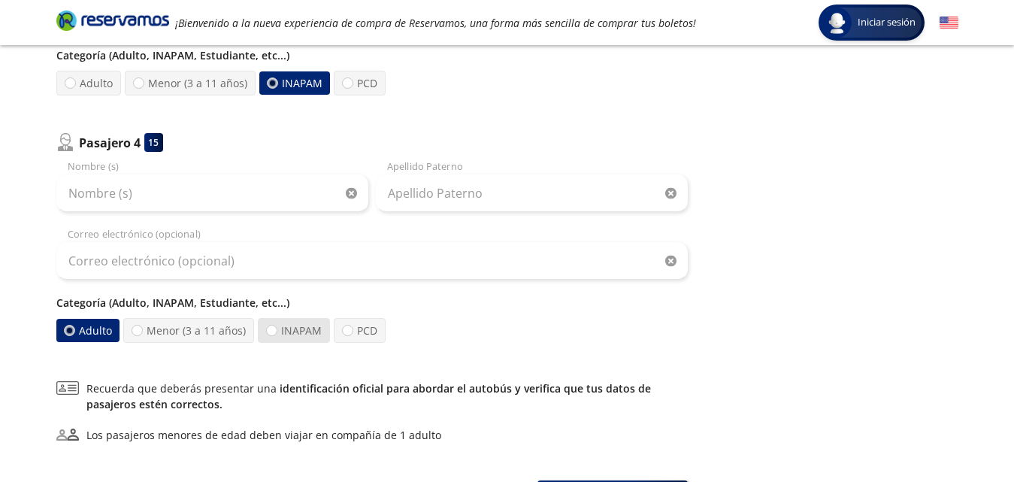
click at [285, 324] on label "INAPAM" at bounding box center [294, 330] width 72 height 25
click at [277, 326] on input "INAPAM" at bounding box center [272, 331] width 10 height 10
radio input "true"
radio input "false"
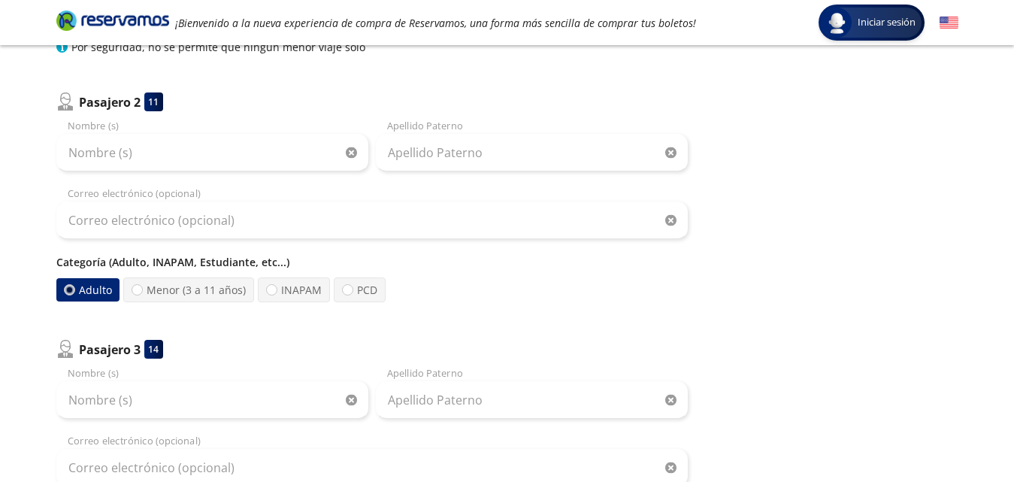
scroll to position [301, 0]
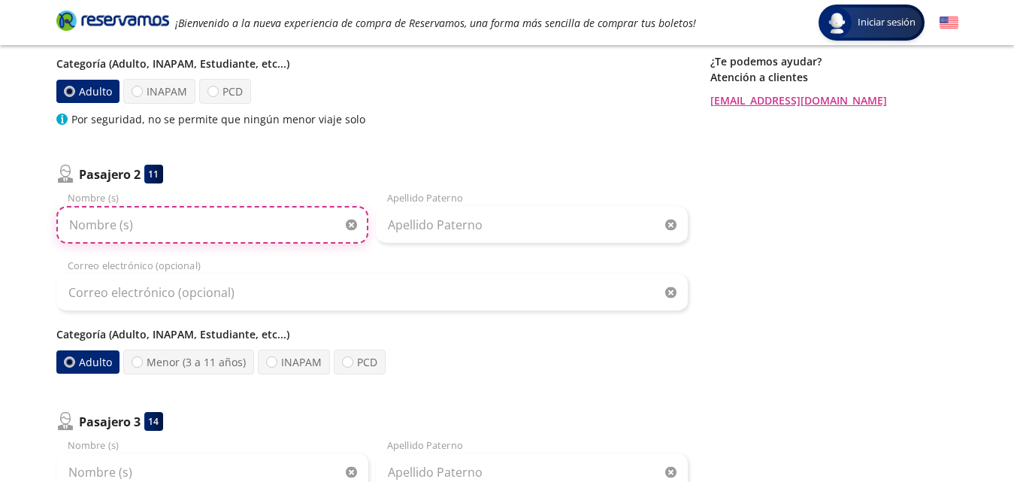
click at [153, 227] on input "Nombre (s)" at bounding box center [212, 225] width 312 height 38
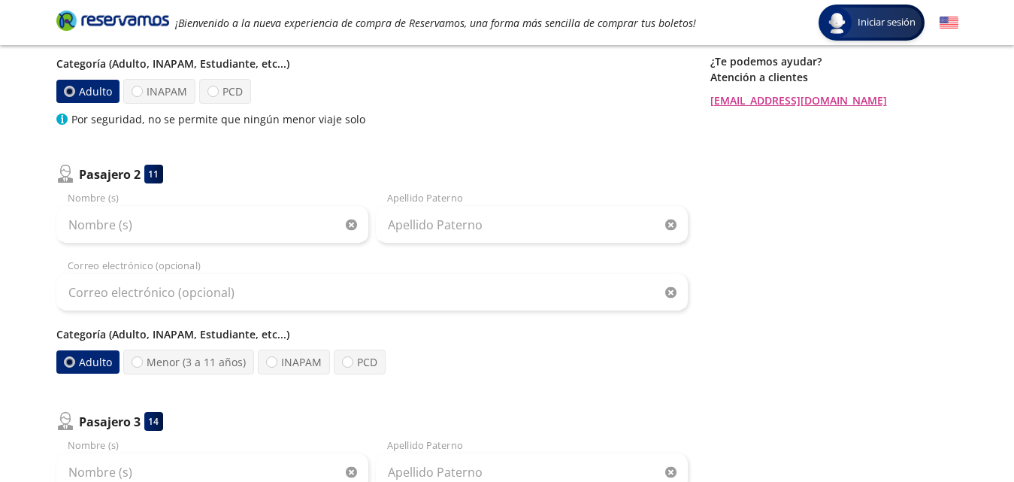
click at [601, 153] on div "Pasajero 1 12 Nombre (s) Apellido [PERSON_NAME] Correo electrónico Categoría (A…" at bounding box center [372, 379] width 632 height 979
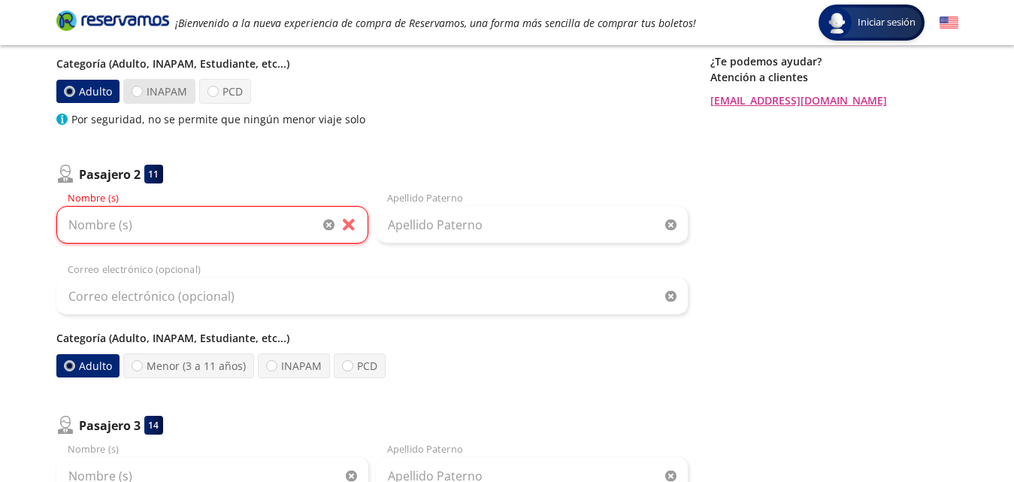
click at [166, 90] on label "INAPAM" at bounding box center [159, 91] width 72 height 25
click at [142, 90] on input "INAPAM" at bounding box center [137, 91] width 10 height 10
radio input "true"
radio input "false"
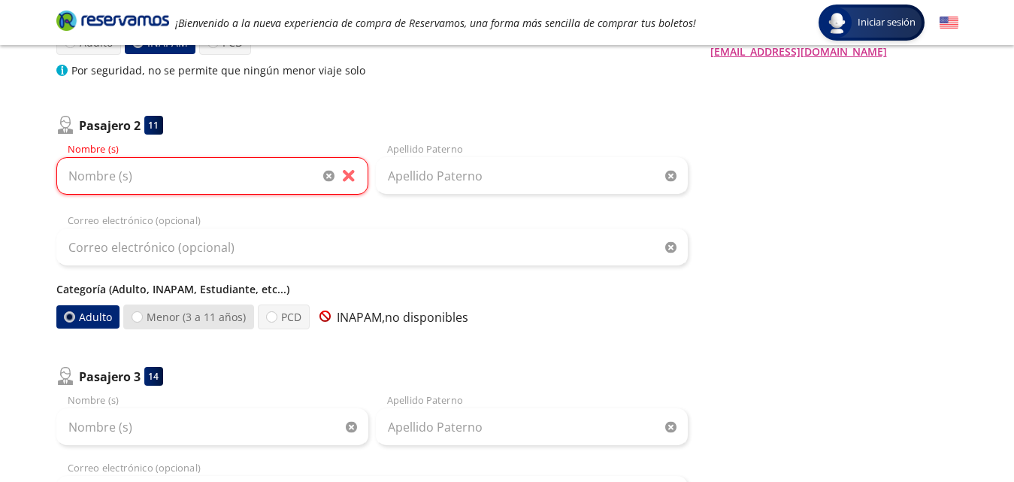
scroll to position [376, 0]
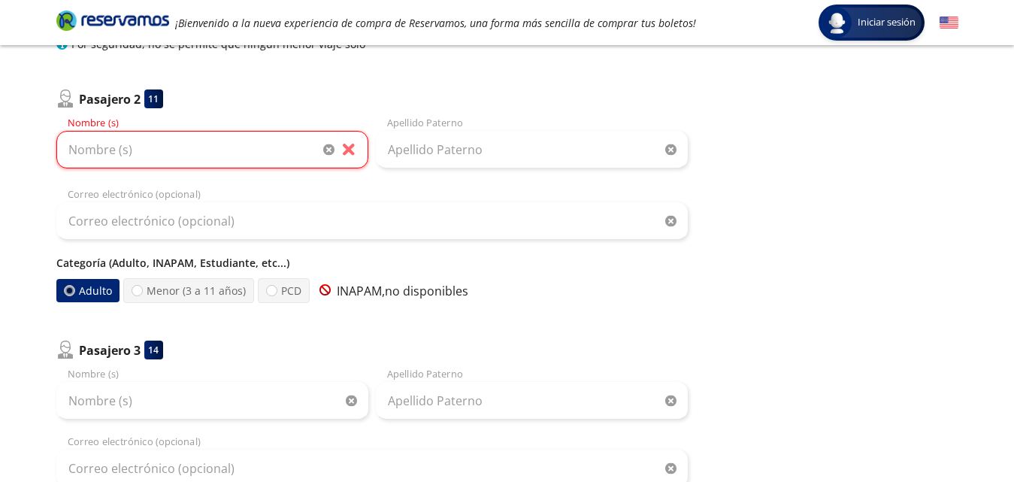
click at [73, 290] on div at bounding box center [69, 290] width 11 height 11
click at [73, 290] on input "Adulto" at bounding box center [69, 291] width 10 height 10
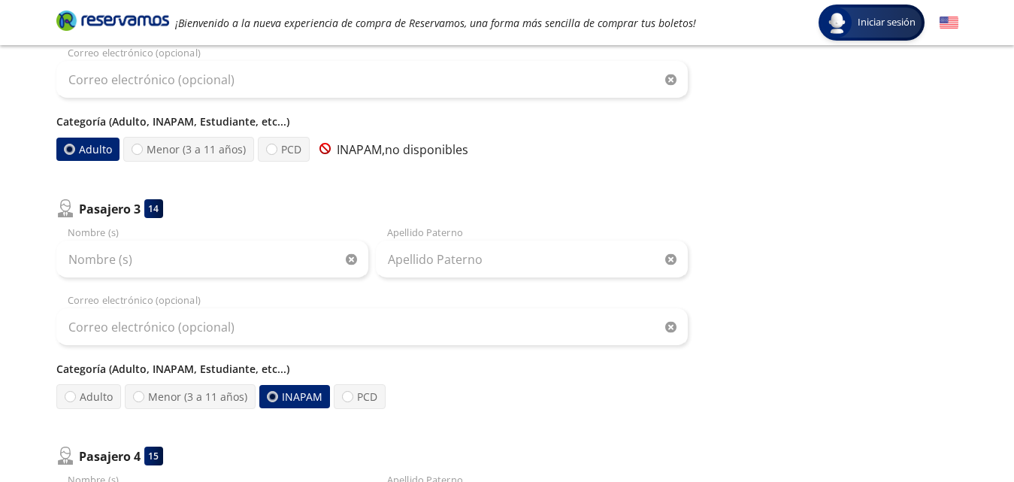
scroll to position [602, 0]
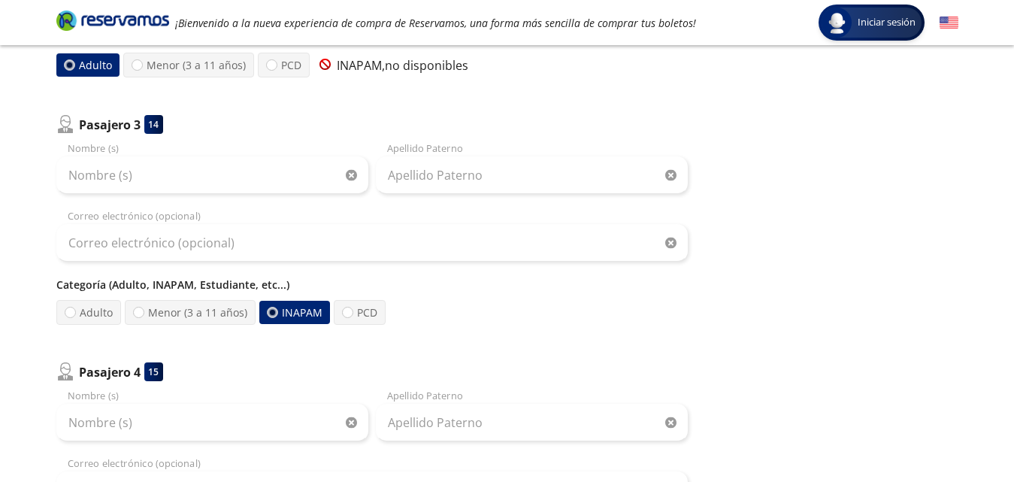
click at [291, 317] on label "INAPAM" at bounding box center [294, 312] width 71 height 23
click at [277, 317] on input "INAPAM" at bounding box center [273, 313] width 10 height 10
click at [86, 313] on label "Adulto" at bounding box center [88, 312] width 65 height 25
click at [74, 313] on input "Adulto" at bounding box center [70, 313] width 10 height 10
radio input "true"
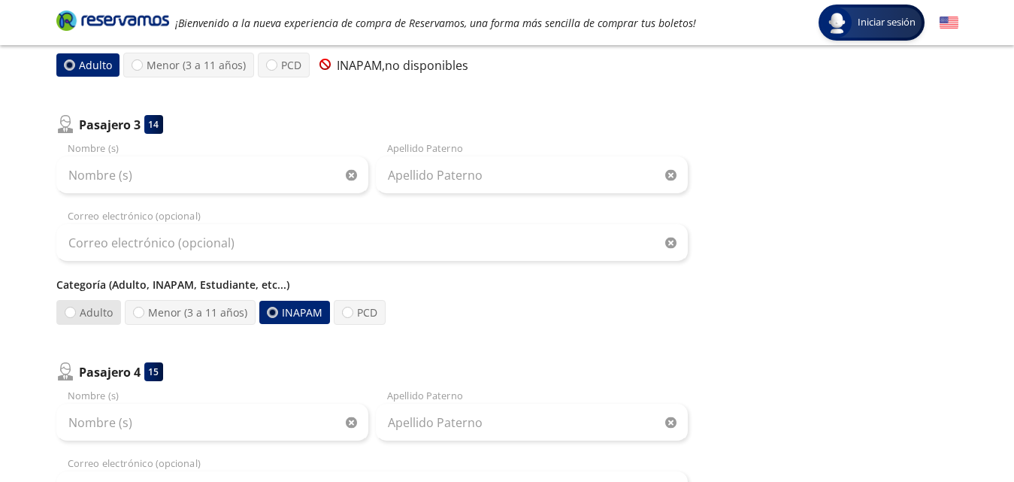
radio input "false"
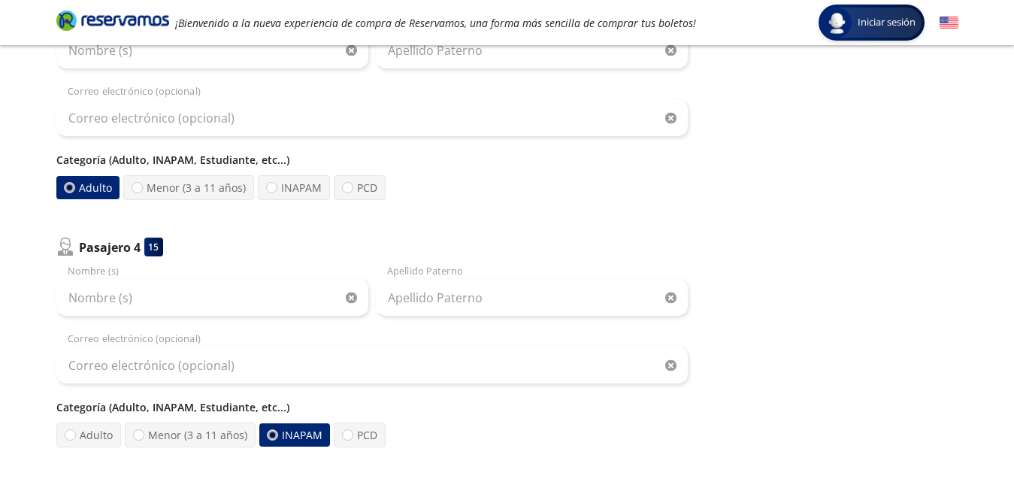
scroll to position [827, 0]
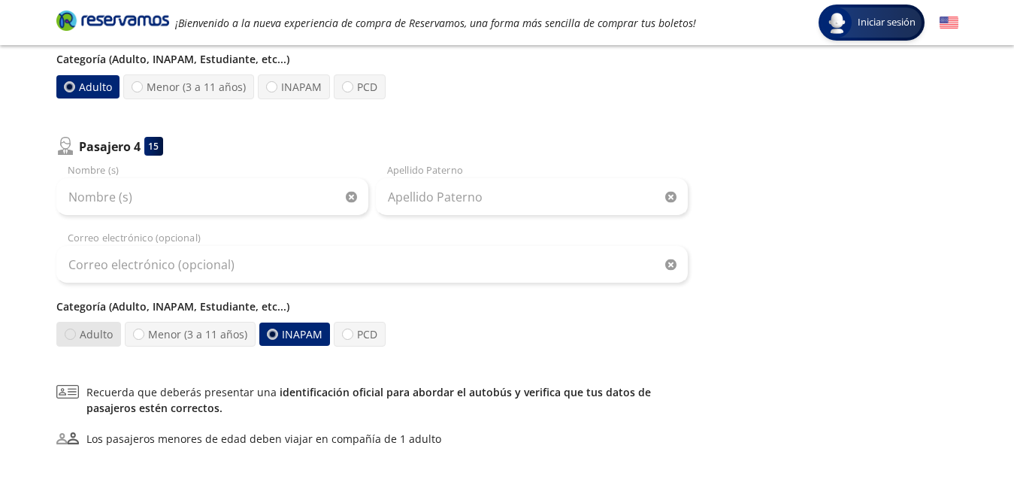
click at [74, 336] on div at bounding box center [70, 334] width 11 height 11
click at [74, 336] on input "Adulto" at bounding box center [70, 334] width 10 height 10
radio input "true"
radio input "false"
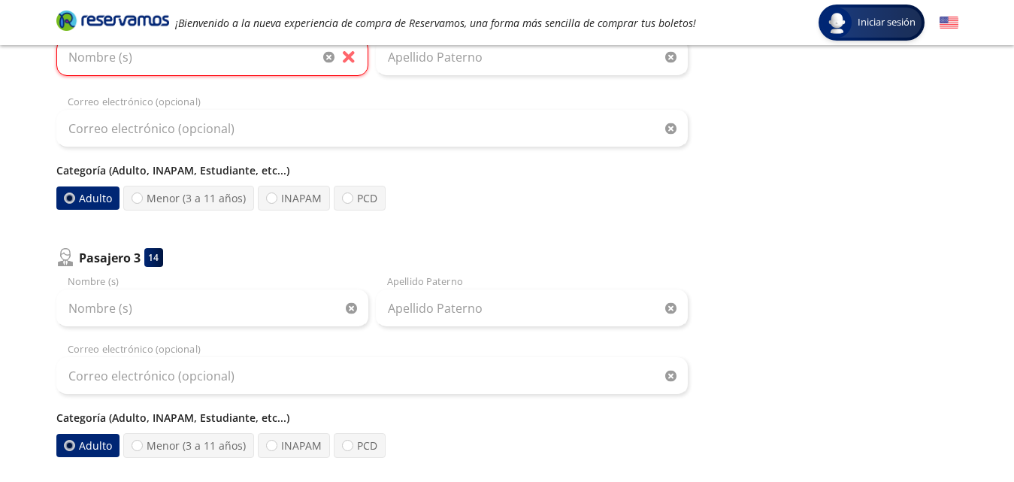
scroll to position [451, 0]
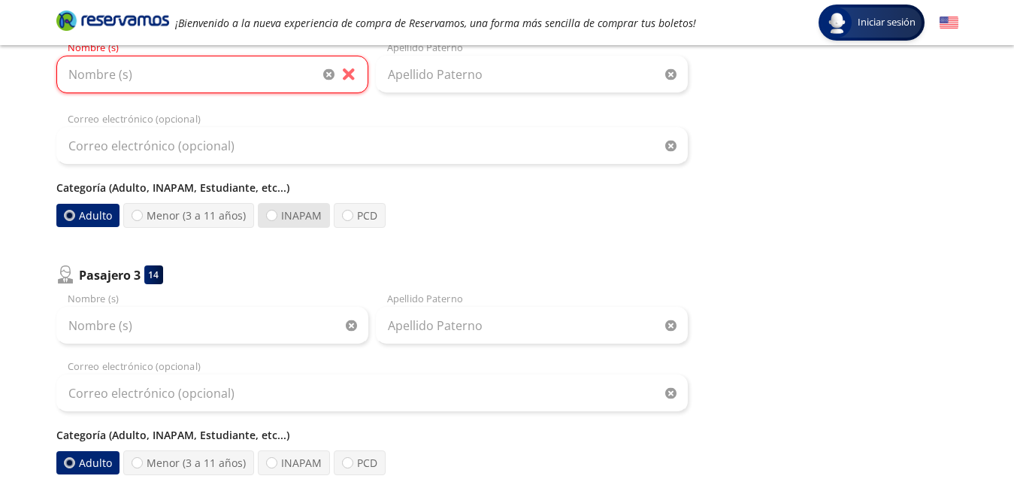
click at [290, 204] on label "INAPAM" at bounding box center [294, 215] width 72 height 25
click at [277, 211] on input "INAPAM" at bounding box center [272, 216] width 10 height 10
radio input "true"
radio input "false"
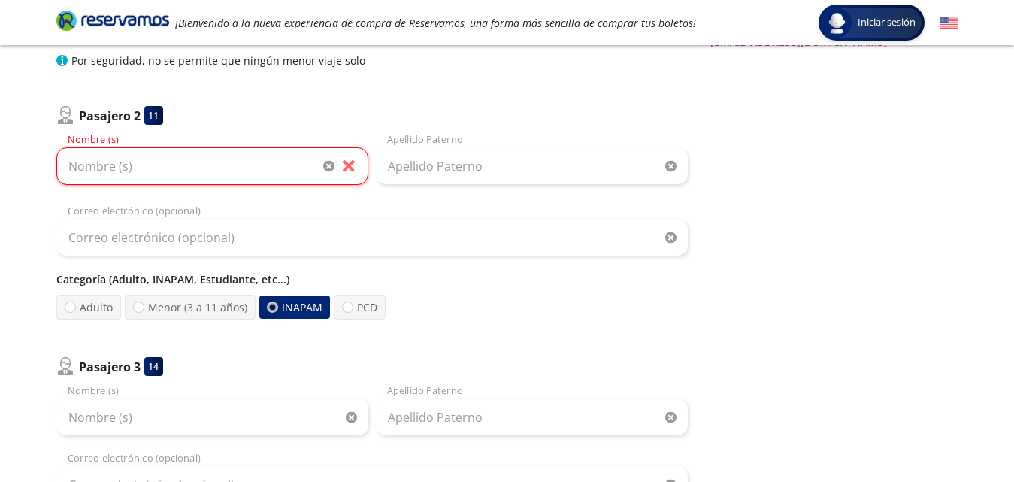
scroll to position [226, 0]
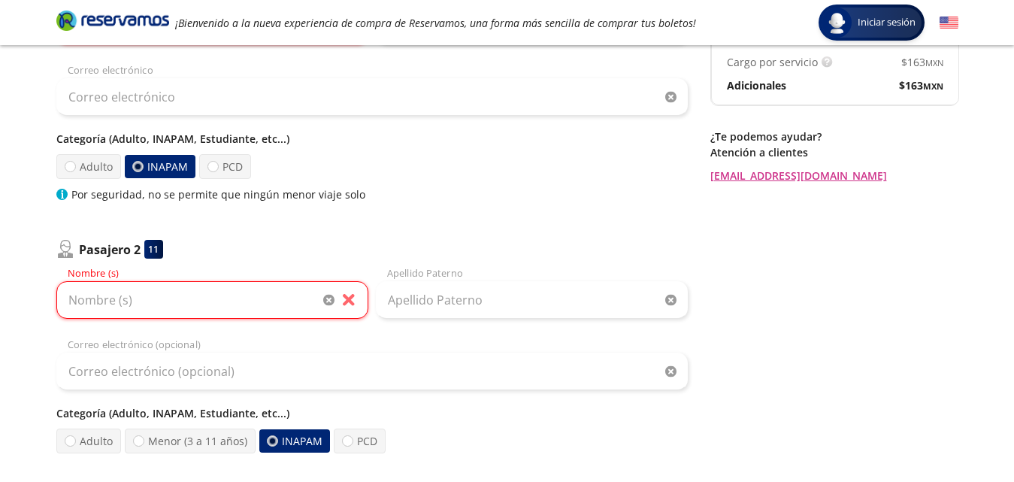
click at [156, 162] on label "INAPAM" at bounding box center [160, 166] width 71 height 23
click at [143, 162] on input "INAPAM" at bounding box center [138, 167] width 10 height 10
click at [76, 159] on label "Adulto" at bounding box center [88, 166] width 65 height 25
click at [75, 162] on input "Adulto" at bounding box center [70, 167] width 10 height 10
radio input "true"
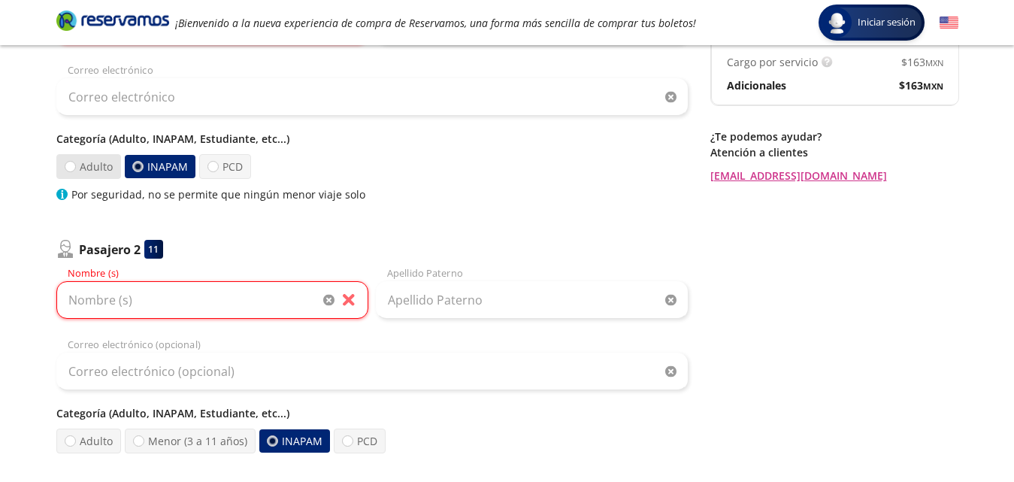
radio input "false"
click at [199, 171] on label "PCD" at bounding box center [225, 166] width 52 height 25
click at [208, 171] on input "PCD" at bounding box center [213, 167] width 10 height 10
radio input "true"
radio input "false"
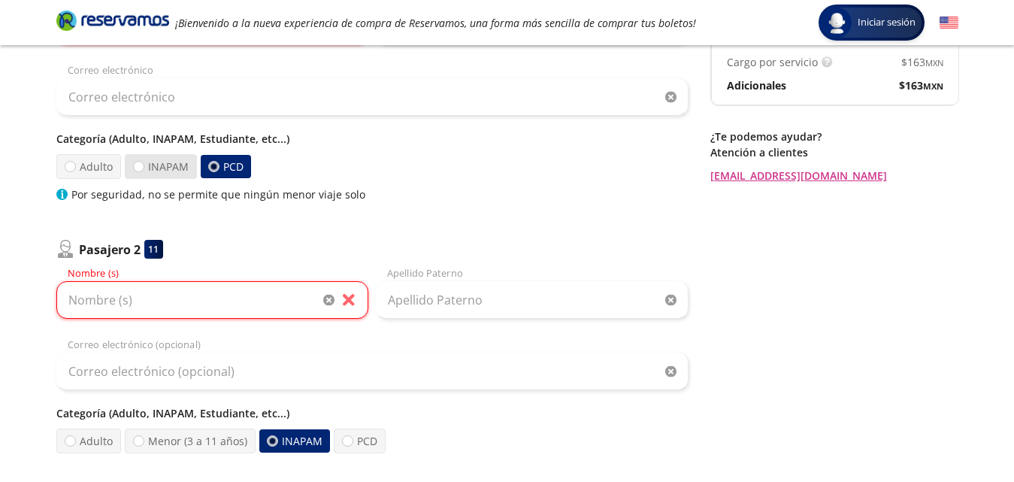
click at [156, 163] on label "INAPAM" at bounding box center [161, 166] width 72 height 25
click at [144, 163] on input "INAPAM" at bounding box center [139, 167] width 10 height 10
radio input "true"
radio input "false"
drag, startPoint x: 344, startPoint y: 302, endPoint x: 337, endPoint y: 288, distance: 16.1
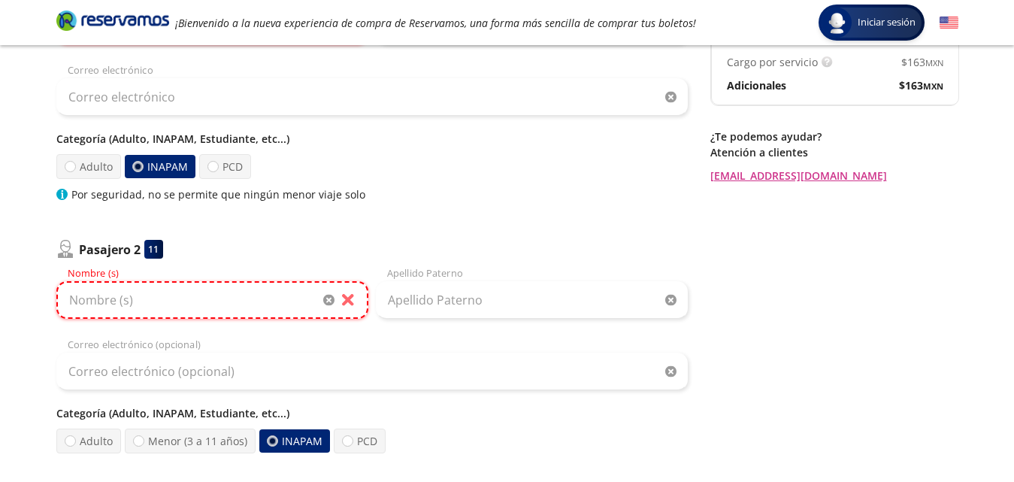
click at [344, 302] on input "Nombre (s)" at bounding box center [212, 300] width 312 height 38
click at [334, 253] on div "Pasajero 2 11" at bounding box center [372, 249] width 632 height 19
click at [195, 299] on input "Nombre (s)" at bounding box center [212, 300] width 312 height 38
type input "c"
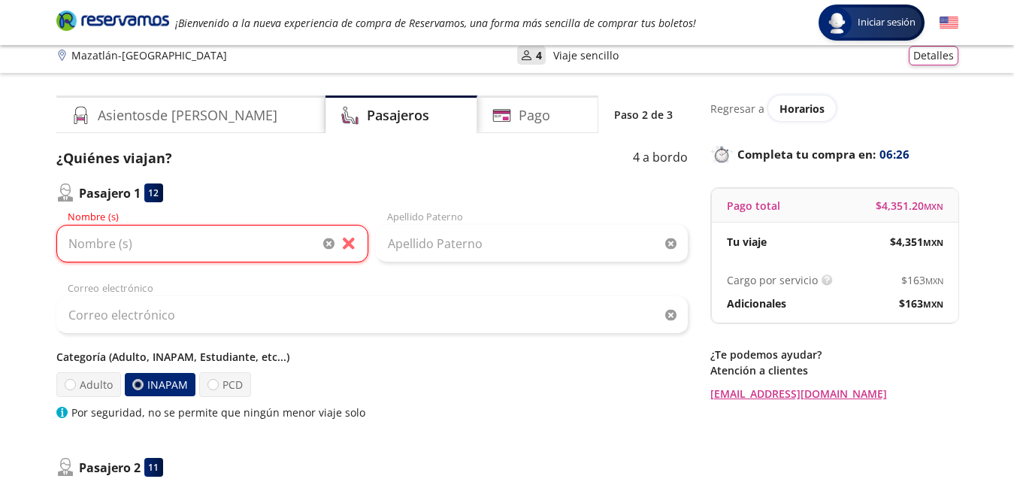
scroll to position [0, 0]
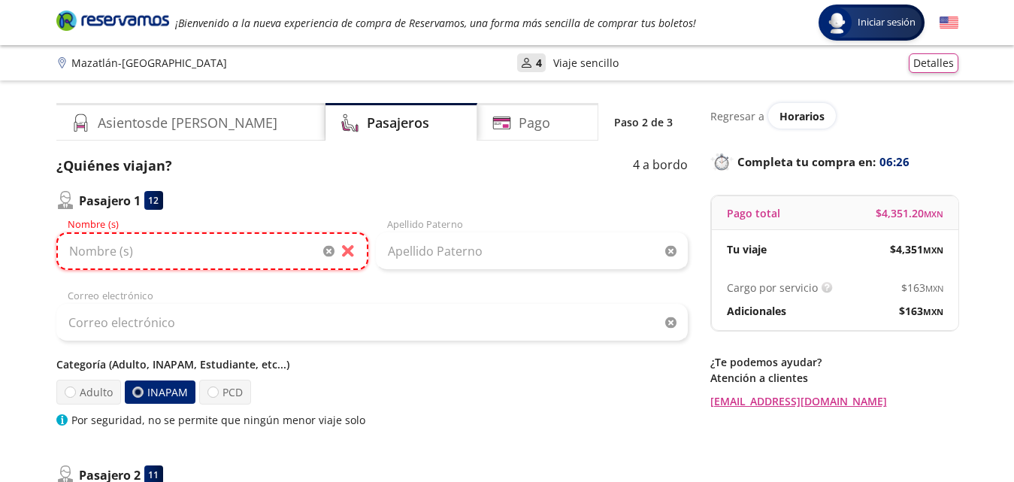
click at [136, 251] on input "Nombre (s)" at bounding box center [212, 251] width 312 height 38
click at [444, 400] on div "Adulto INAPAM PCD" at bounding box center [372, 392] width 632 height 25
click at [140, 385] on label "INAPAM" at bounding box center [160, 392] width 71 height 23
click at [140, 387] on input "INAPAM" at bounding box center [138, 392] width 10 height 10
click at [219, 242] on input "Nombre (s)" at bounding box center [212, 251] width 312 height 38
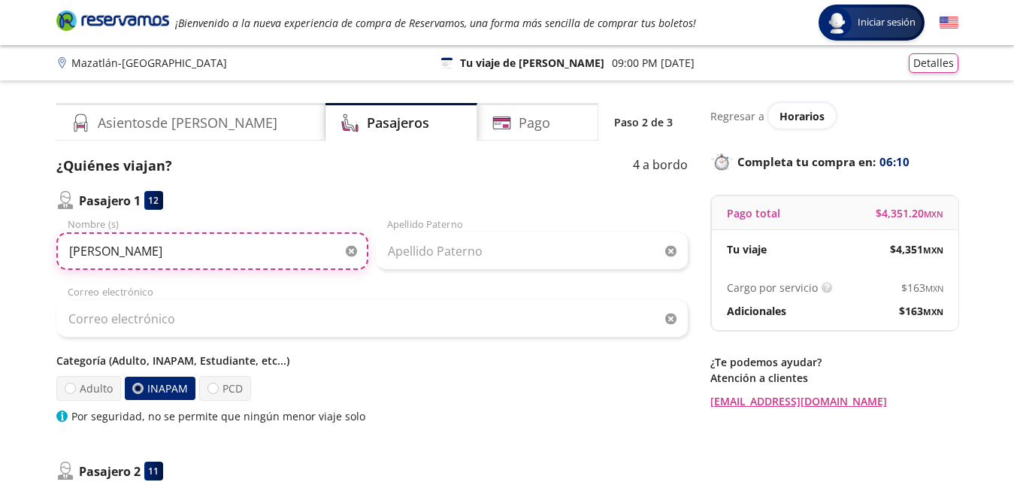
type input "[PERSON_NAME]"
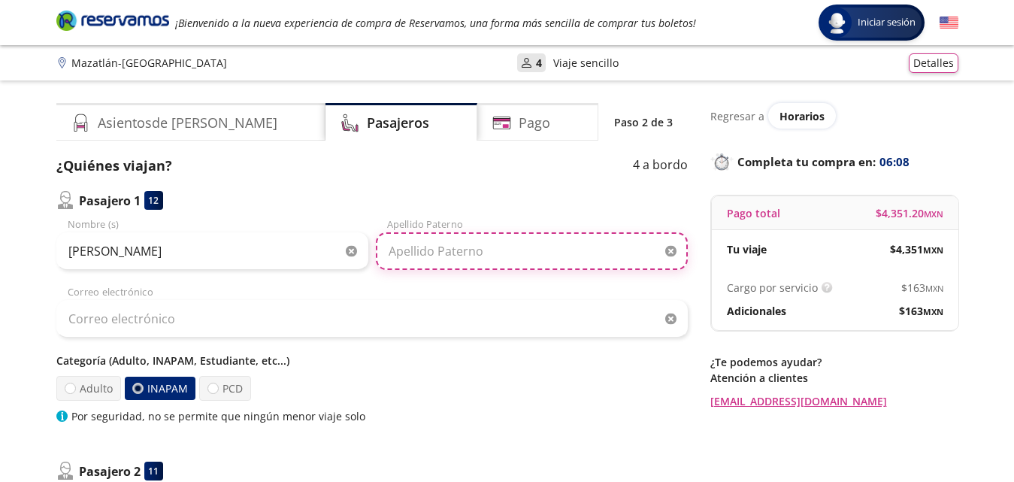
click at [396, 253] on input "Apellido Paterno" at bounding box center [532, 251] width 312 height 38
click at [498, 264] on input "Erami" at bounding box center [532, 251] width 312 height 38
type input "Erami"
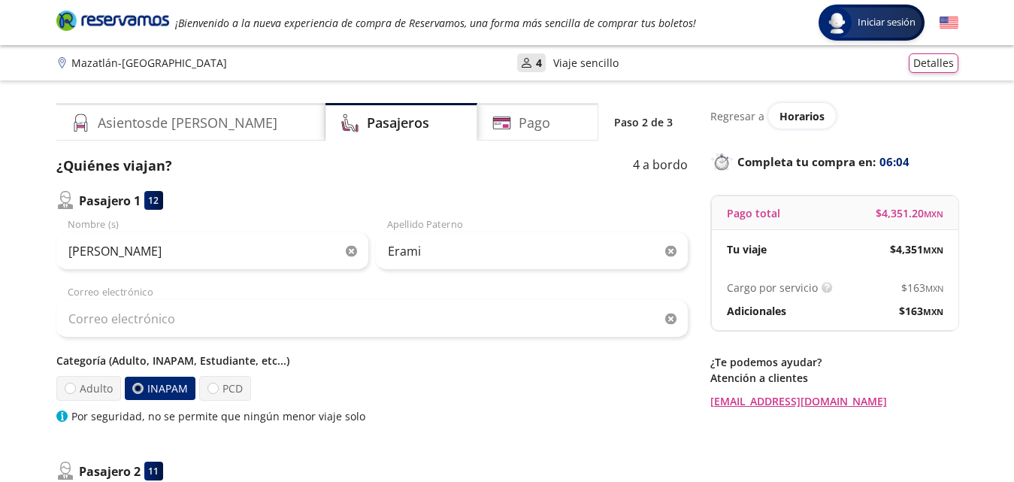
click at [353, 290] on div "Correo electrónico" at bounding box center [372, 311] width 632 height 53
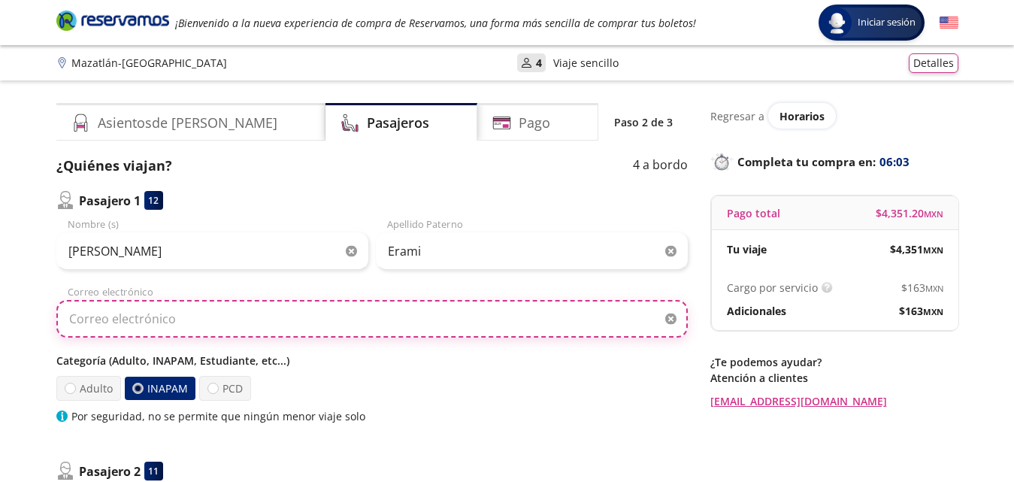
click at [296, 310] on input "Correo electrónico" at bounding box center [372, 319] width 632 height 38
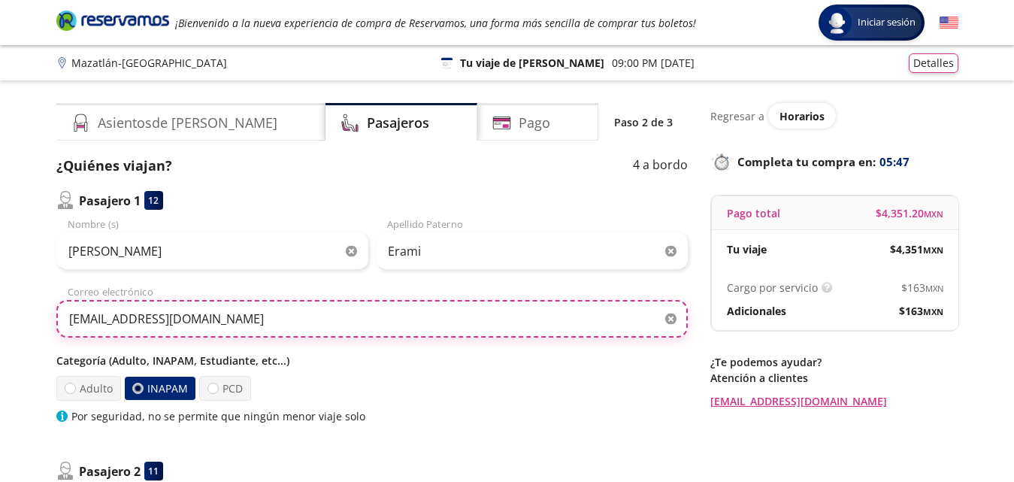
type input "[EMAIL_ADDRESS][DOMAIN_NAME]"
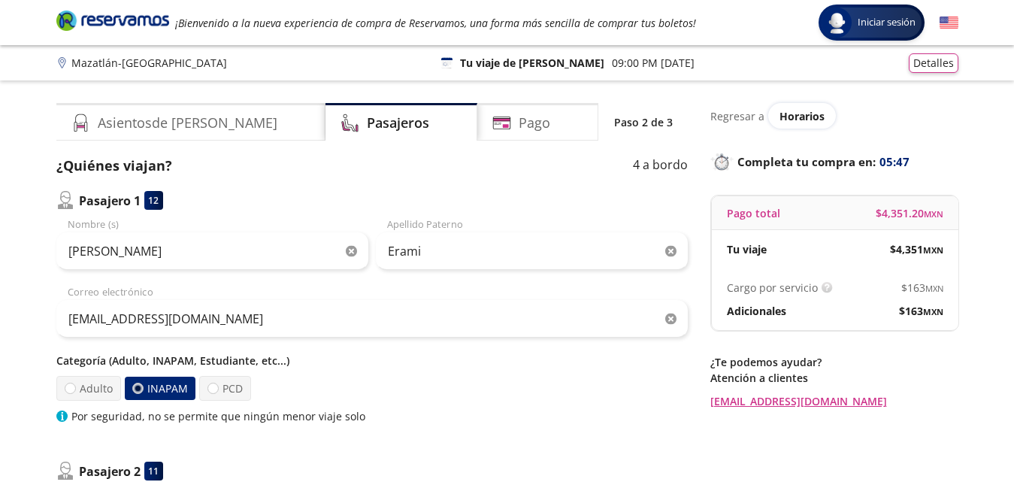
click at [157, 384] on label "INAPAM" at bounding box center [160, 388] width 71 height 23
click at [143, 384] on input "INAPAM" at bounding box center [138, 389] width 10 height 10
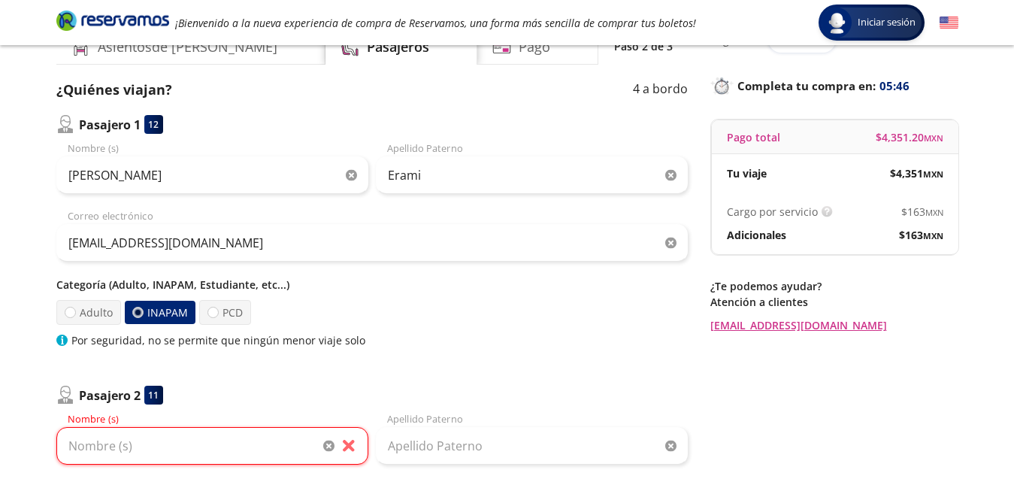
scroll to position [150, 0]
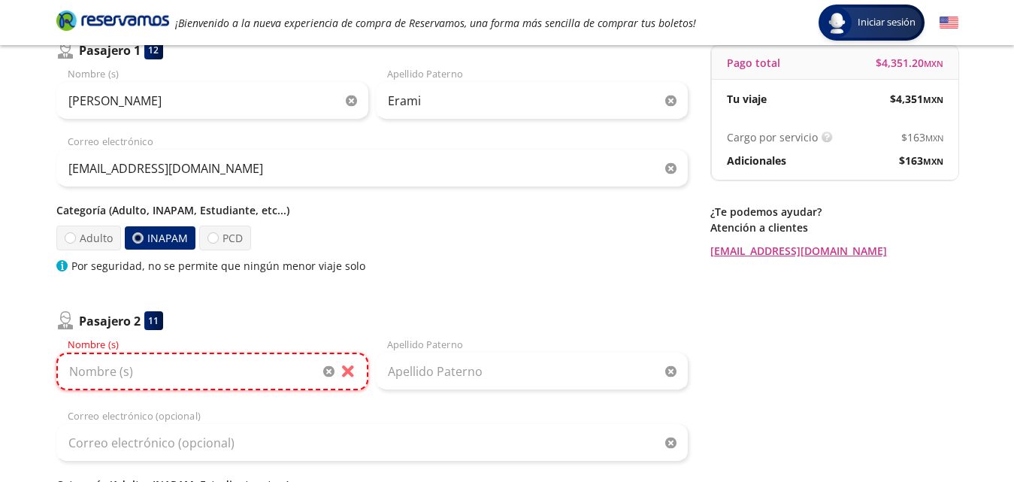
click at [162, 370] on input "Nombre (s)" at bounding box center [212, 372] width 312 height 38
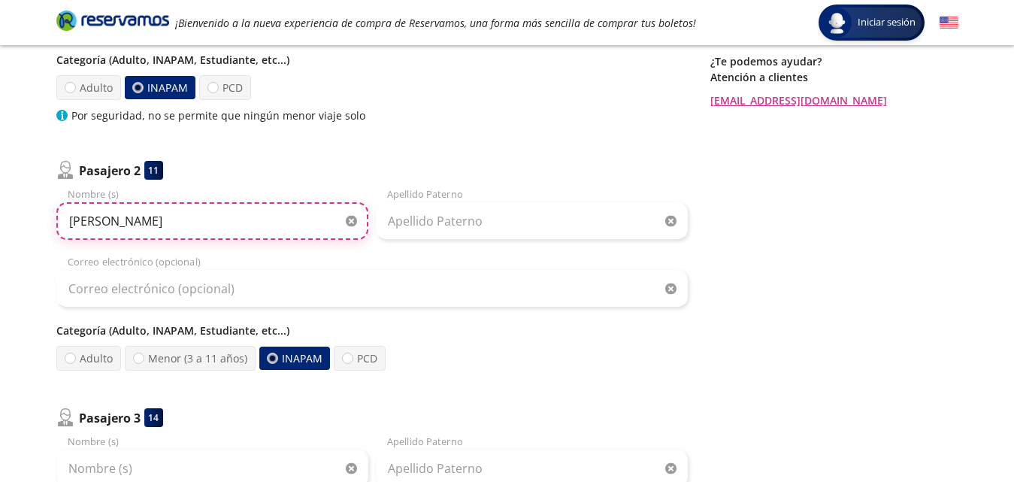
type input "[PERSON_NAME]"
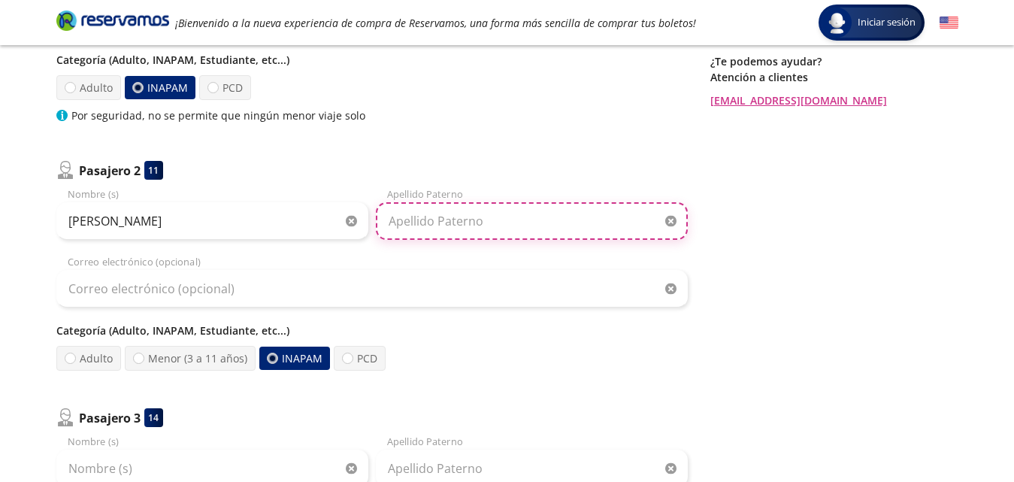
click at [412, 218] on input "Apellido Paterno" at bounding box center [532, 221] width 312 height 38
type input "[PERSON_NAME]"
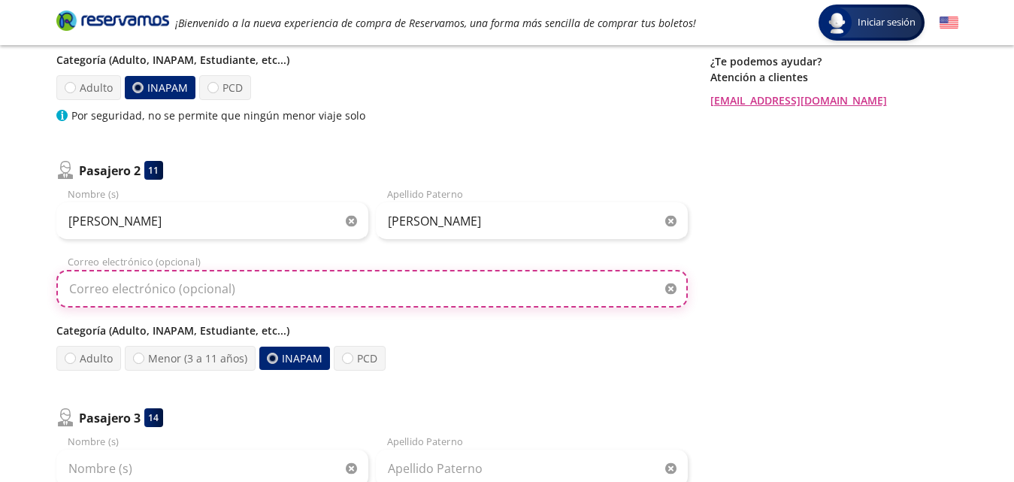
click at [308, 277] on input "Correo electrónico (opcional)" at bounding box center [372, 289] width 632 height 38
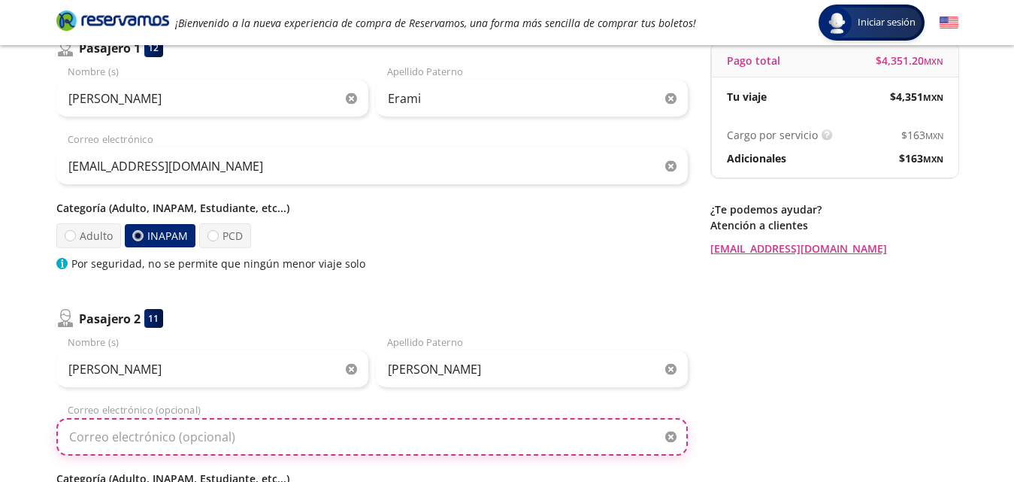
scroll to position [150, 0]
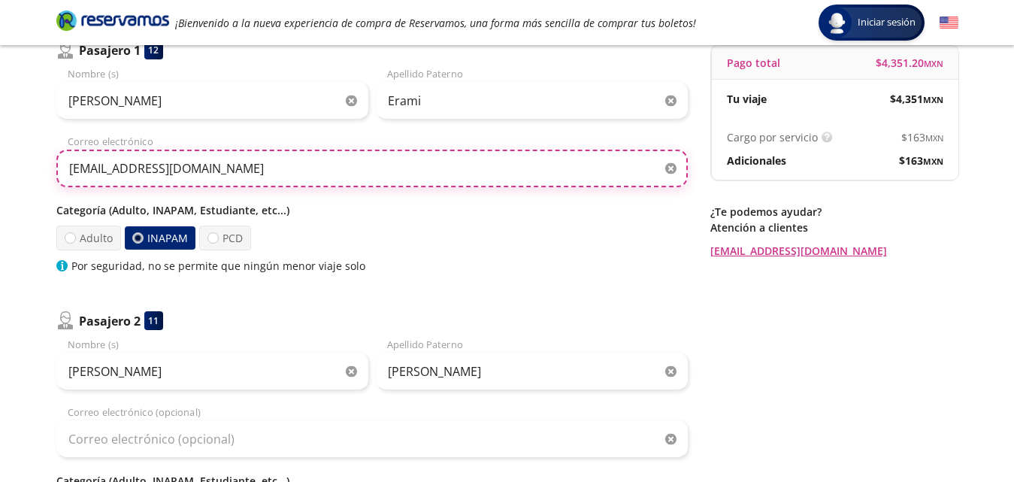
drag, startPoint x: 234, startPoint y: 170, endPoint x: 8, endPoint y: 135, distance: 228.2
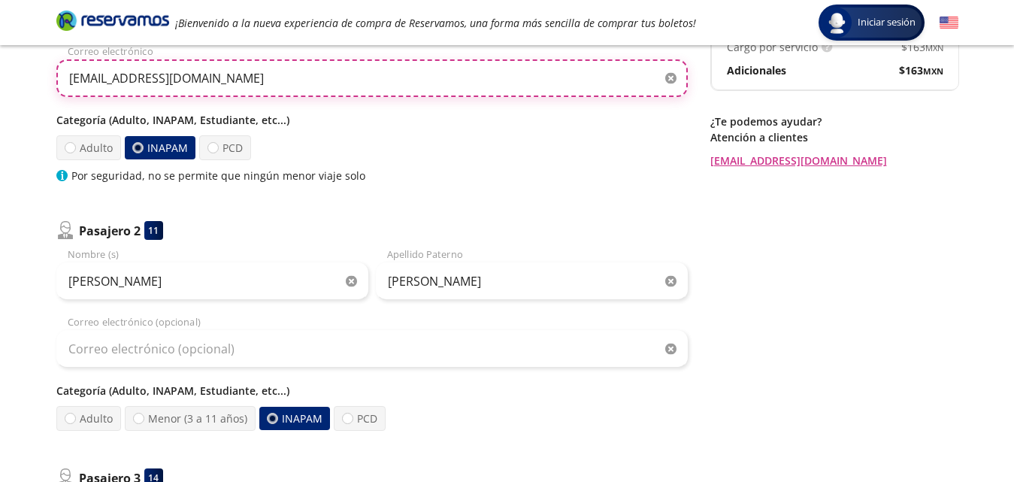
scroll to position [376, 0]
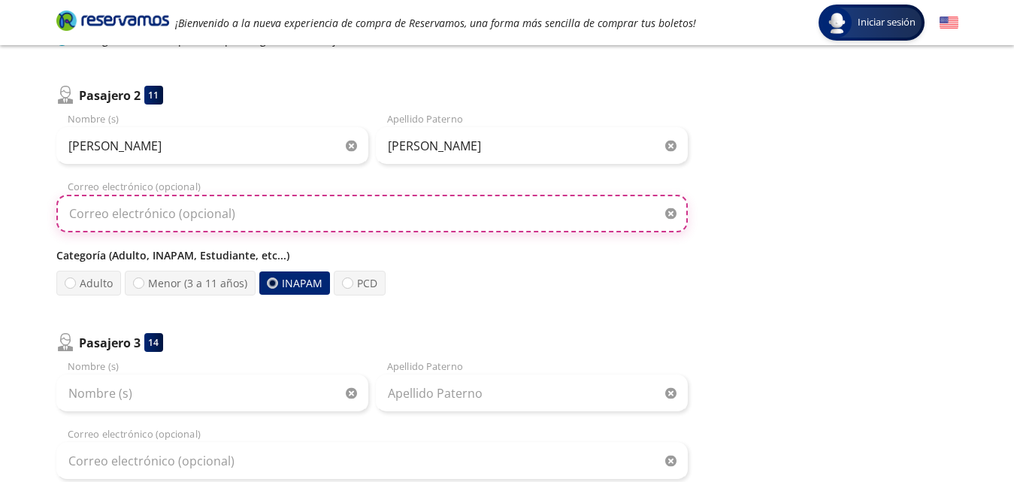
click at [142, 210] on input "Correo electrónico (opcional)" at bounding box center [372, 214] width 632 height 38
paste input "[EMAIL_ADDRESS][DOMAIN_NAME]"
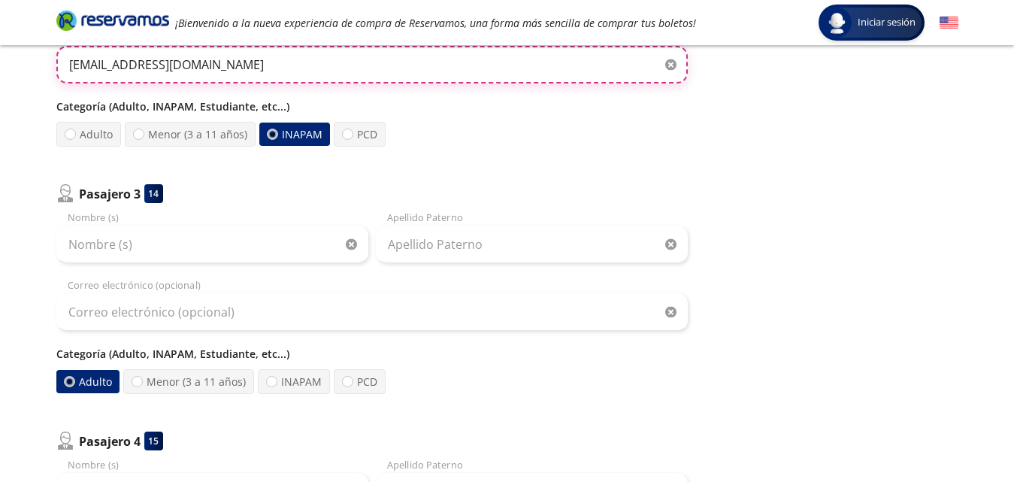
scroll to position [526, 0]
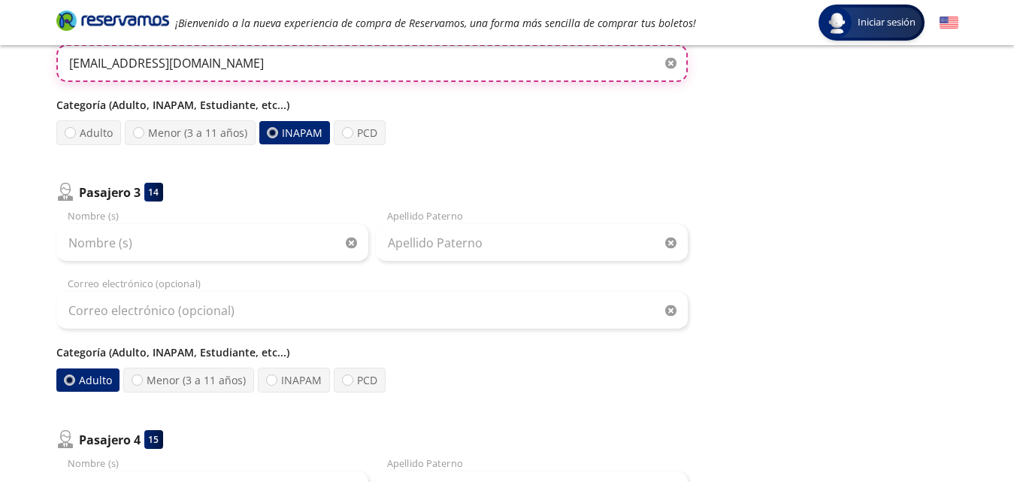
type input "[EMAIL_ADDRESS][DOMAIN_NAME]"
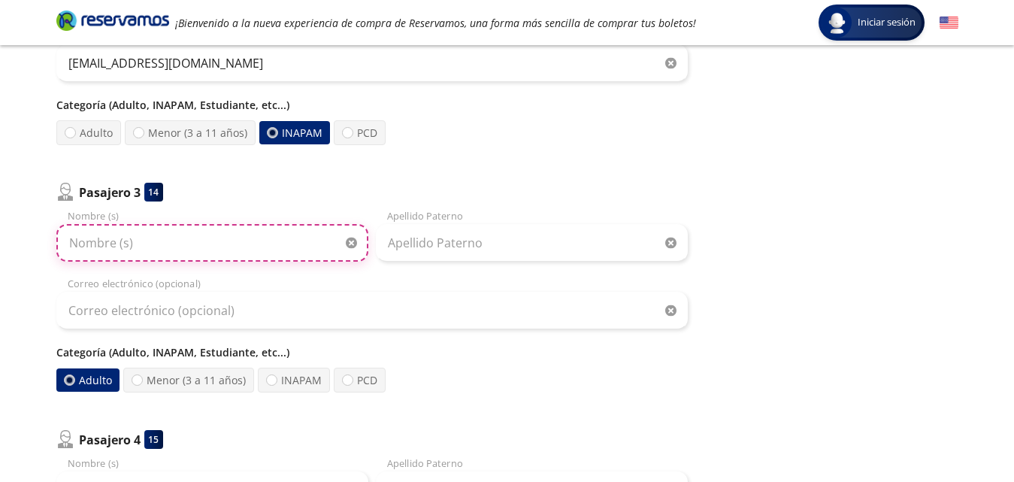
click at [174, 250] on input "Nombre (s)" at bounding box center [212, 243] width 312 height 38
type input "[PERSON_NAME]"
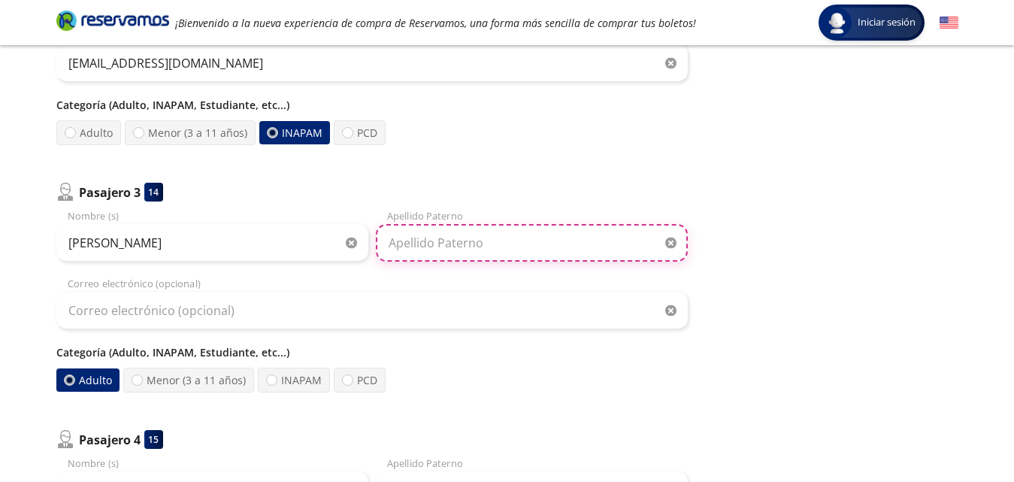
click at [454, 232] on input "Apellido Paterno" at bounding box center [532, 243] width 312 height 38
type input "Erami"
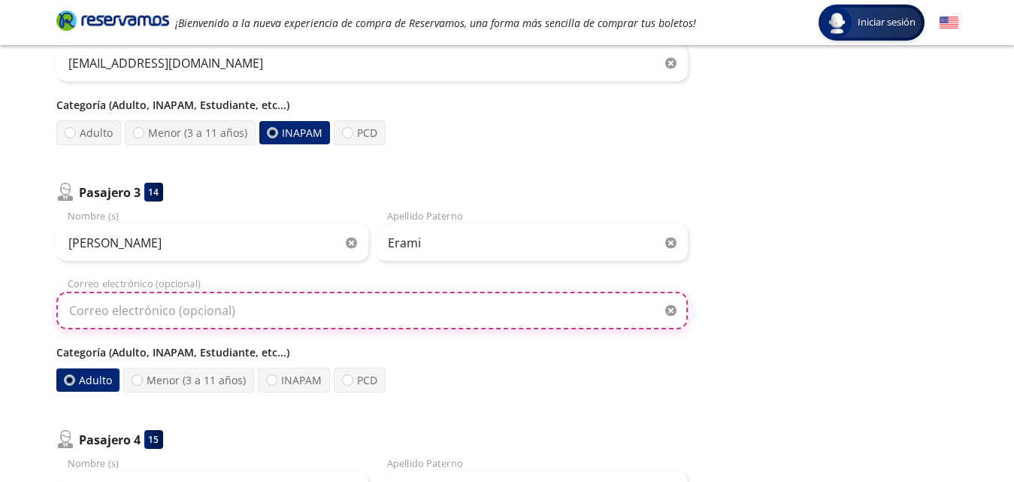
click at [335, 317] on input "Correo electrónico (opcional)" at bounding box center [372, 311] width 632 height 38
paste input "[EMAIL_ADDRESS][DOMAIN_NAME]"
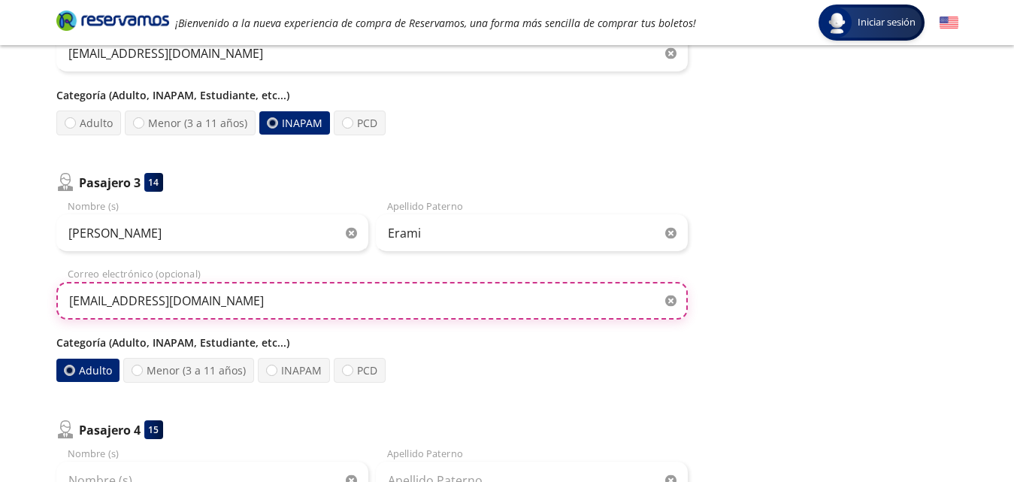
scroll to position [752, 0]
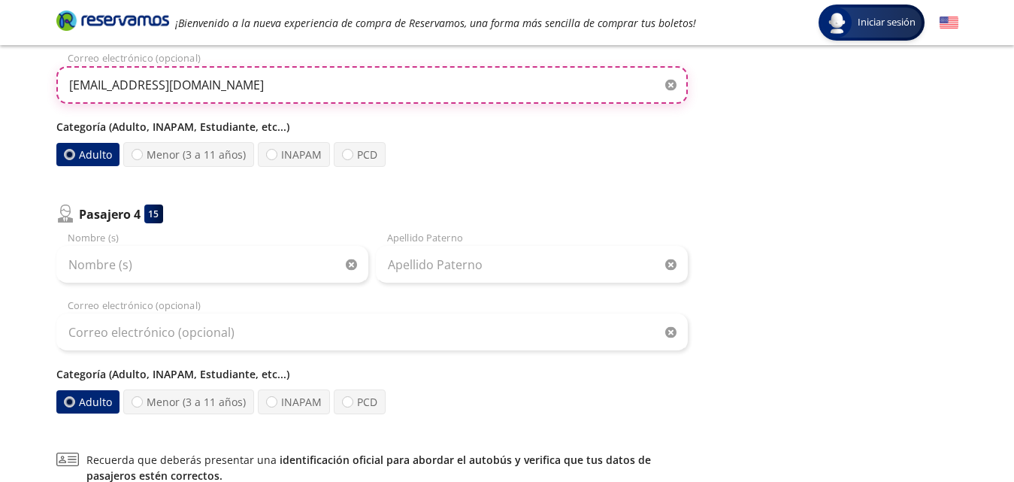
type input "[EMAIL_ADDRESS][DOMAIN_NAME]"
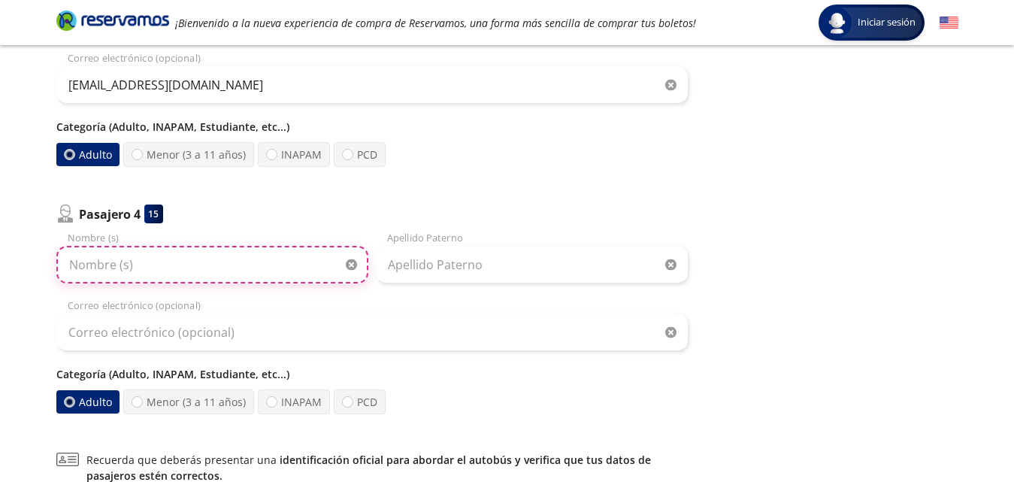
click at [241, 281] on input "Nombre (s)" at bounding box center [212, 265] width 312 height 38
type input "Lydiana"
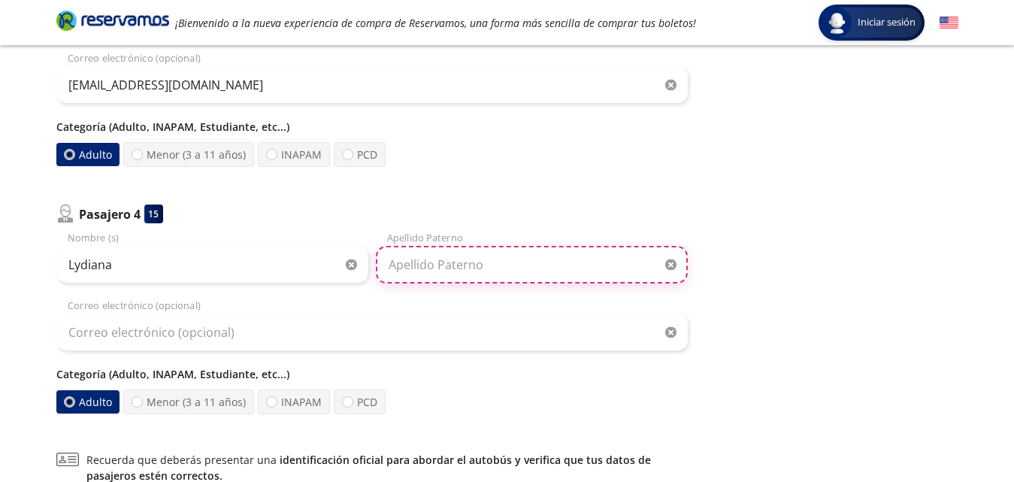
click at [423, 265] on input "Apellido Paterno" at bounding box center [532, 265] width 312 height 38
type input "Erami"
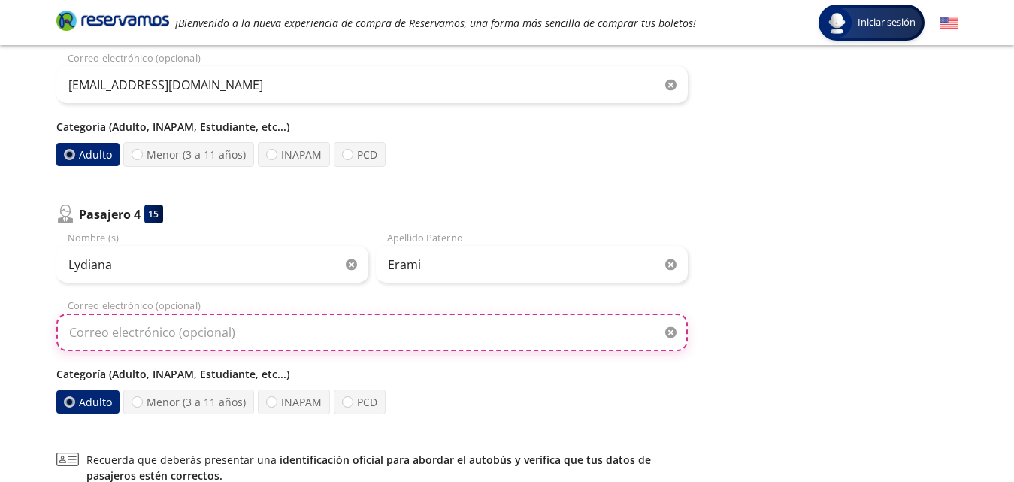
click at [189, 338] on input "Correo electrónico (opcional)" at bounding box center [372, 333] width 632 height 38
paste input "[EMAIL_ADDRESS][DOMAIN_NAME]"
type input "[EMAIL_ADDRESS][DOMAIN_NAME]"
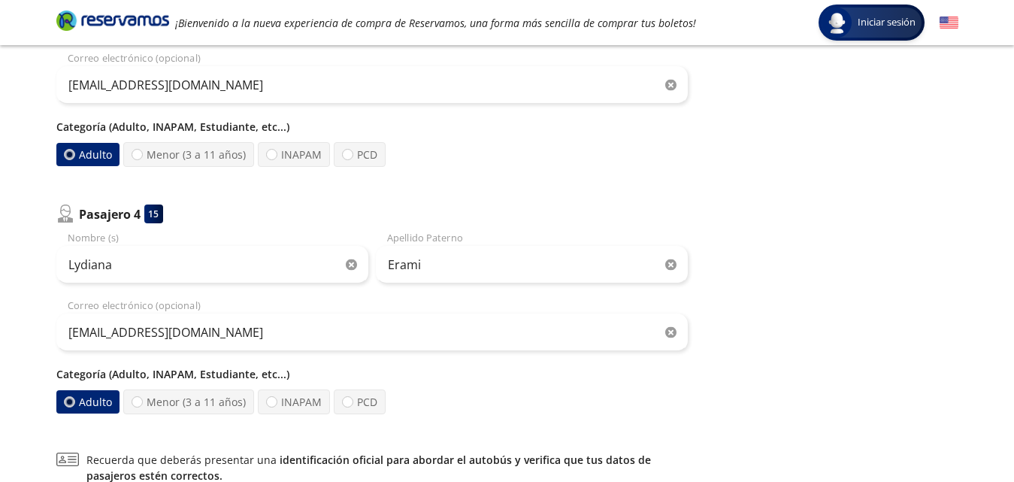
click at [520, 399] on div "Adulto Menor (3 a 11 años) INAPAM PCD" at bounding box center [372, 402] width 632 height 25
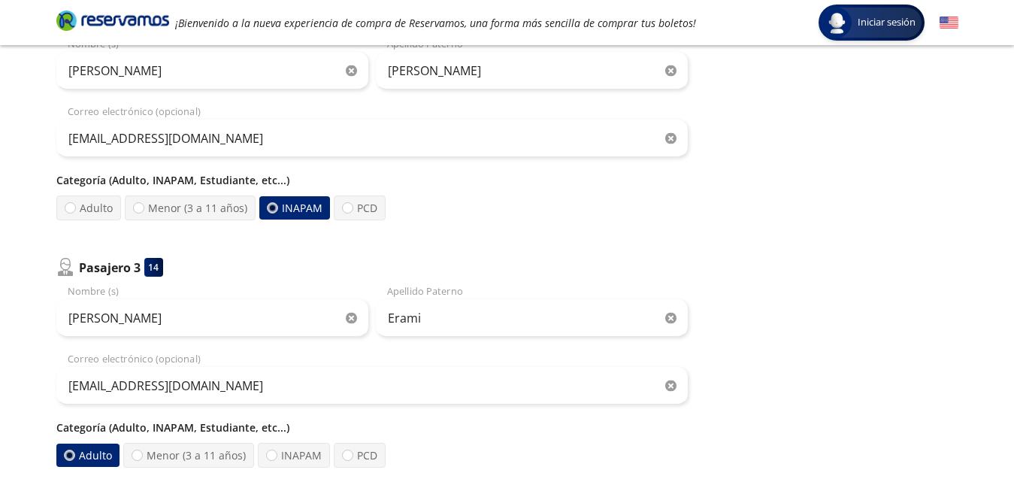
scroll to position [0, 0]
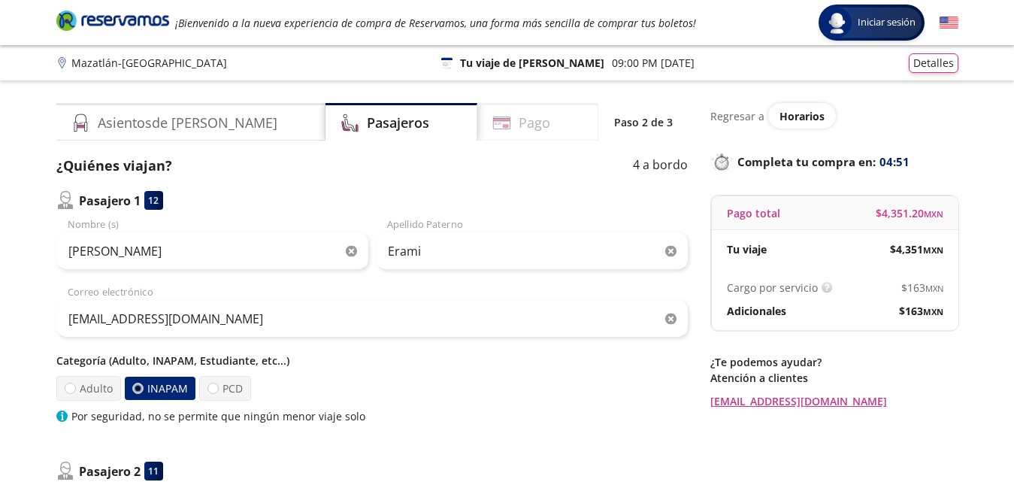
click at [492, 126] on div "Pago" at bounding box center [538, 122] width 121 height 38
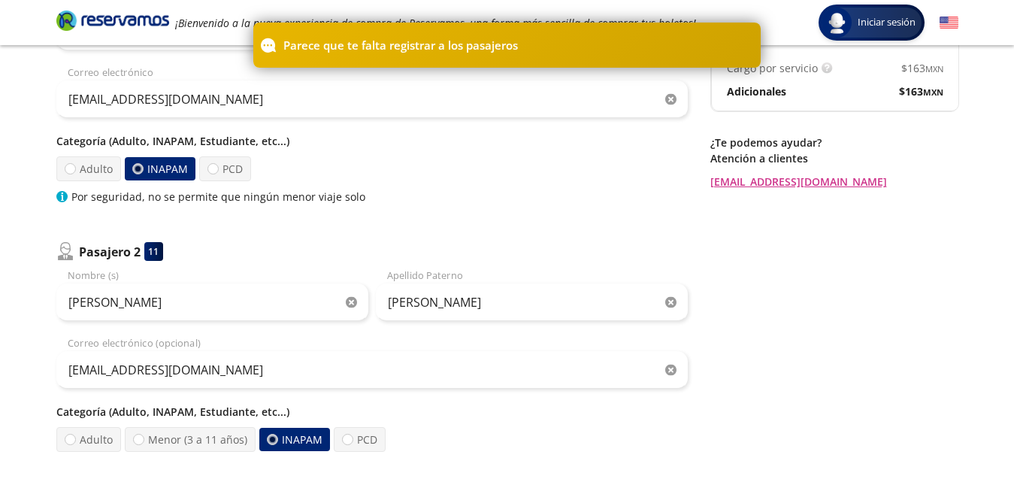
scroll to position [226, 0]
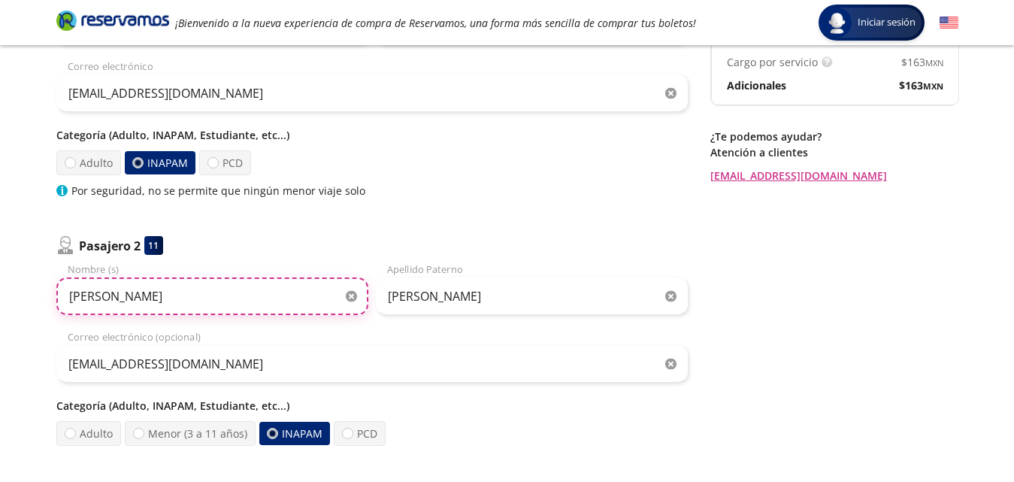
click at [282, 301] on input "[PERSON_NAME]" at bounding box center [212, 296] width 312 height 38
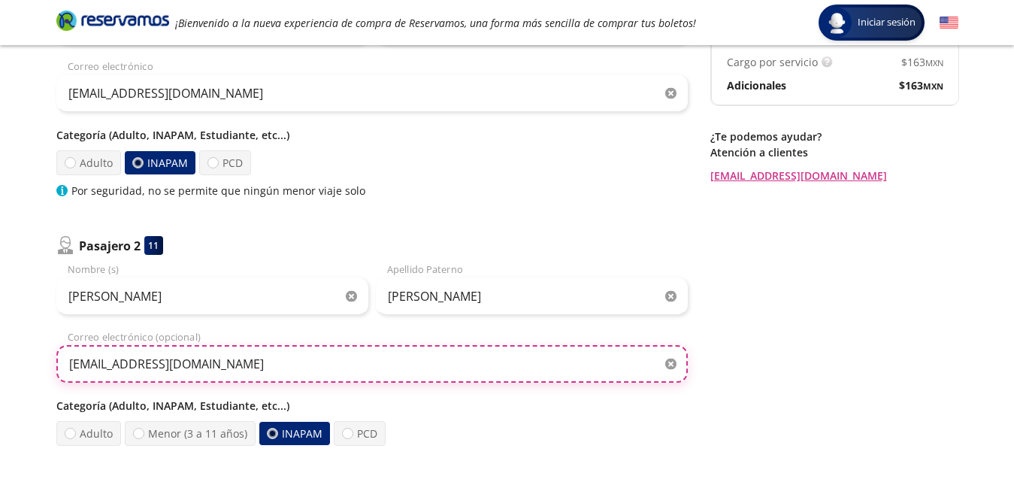
click at [294, 375] on input "[EMAIL_ADDRESS][DOMAIN_NAME]" at bounding box center [372, 364] width 632 height 38
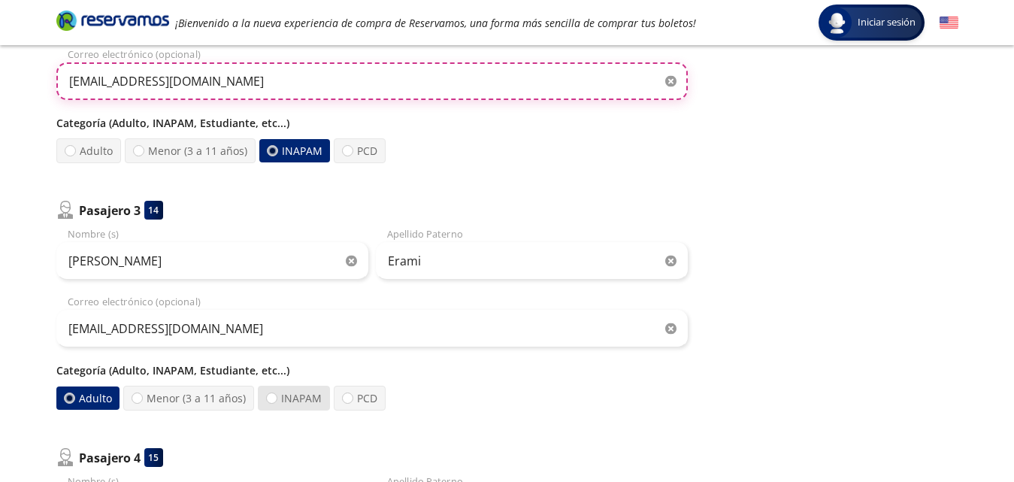
scroll to position [526, 0]
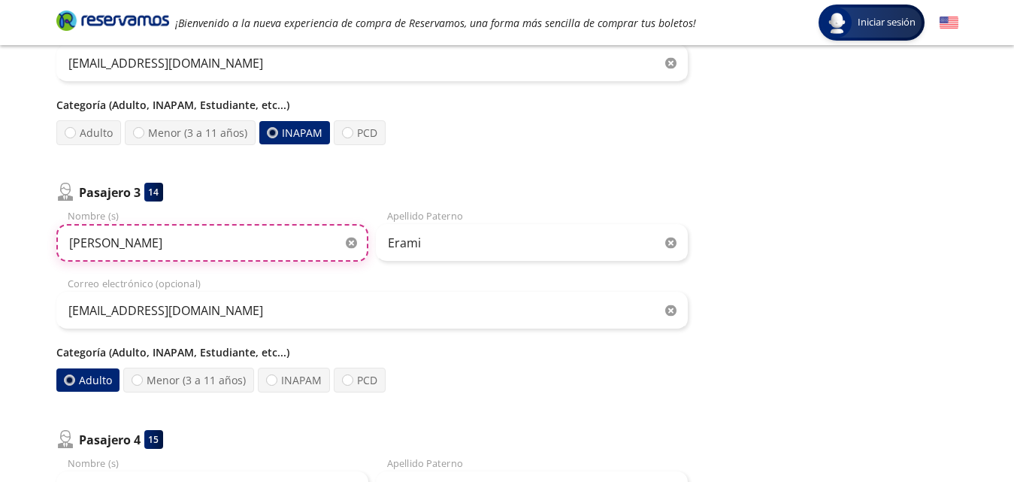
click at [212, 233] on input "[PERSON_NAME]" at bounding box center [212, 243] width 312 height 38
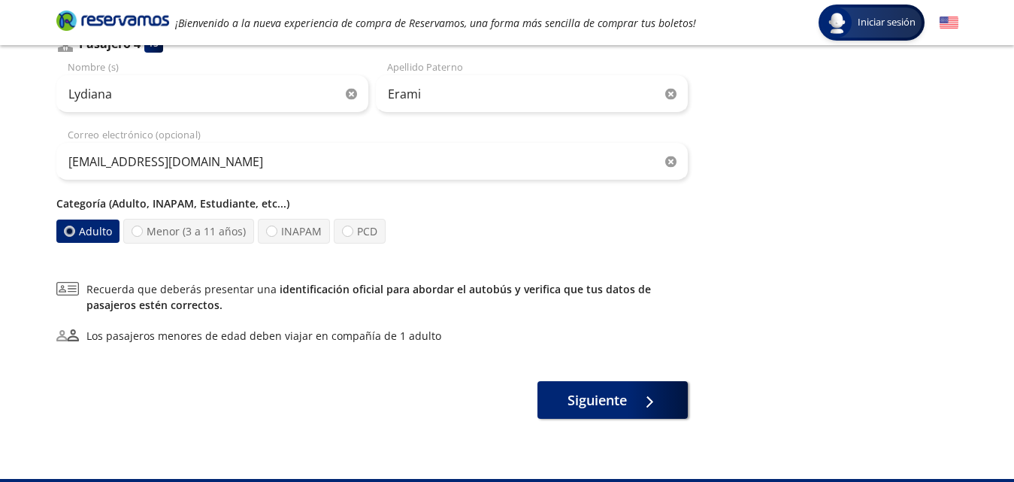
scroll to position [957, 0]
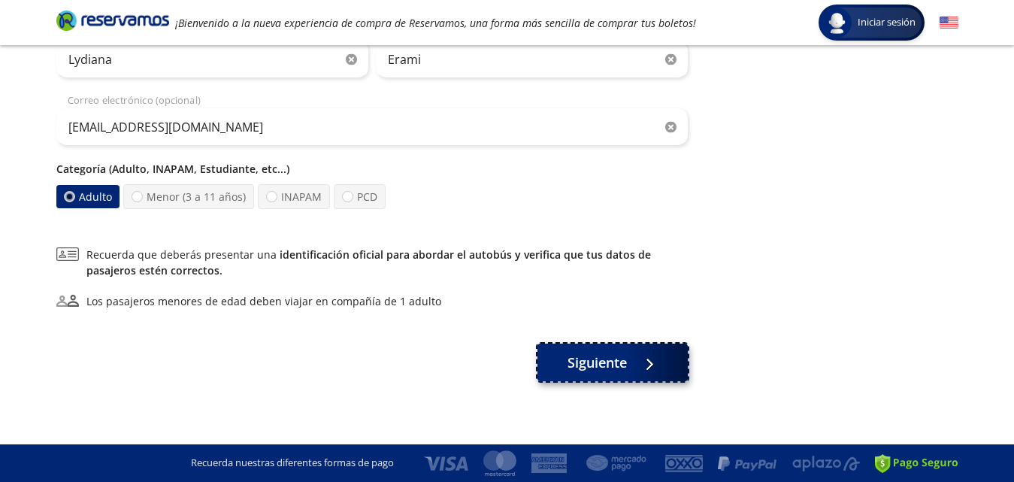
click at [584, 361] on span "Siguiente" at bounding box center [597, 363] width 59 height 20
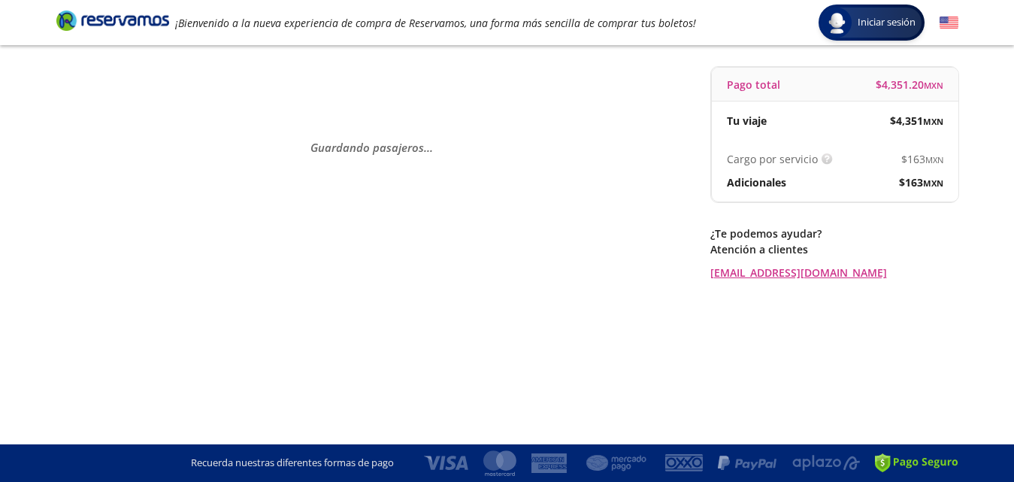
scroll to position [0, 0]
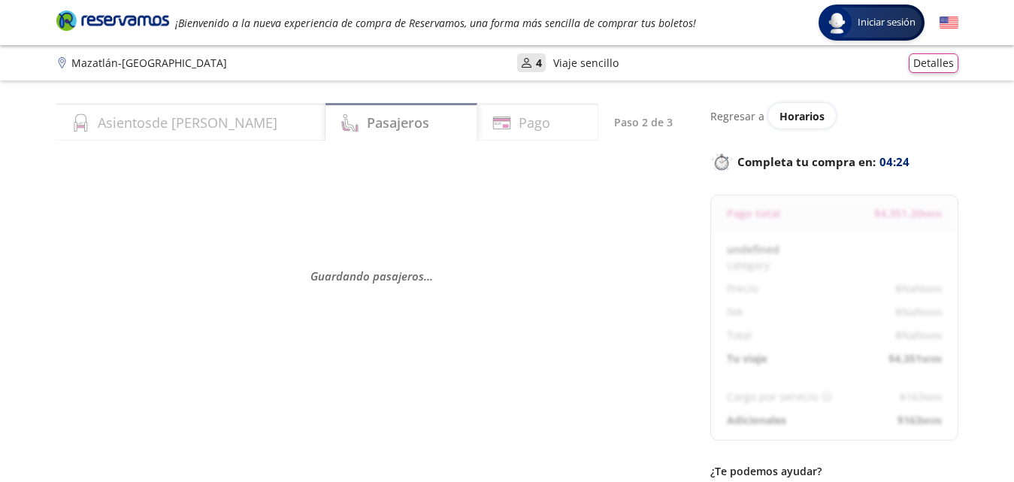
select select "MX"
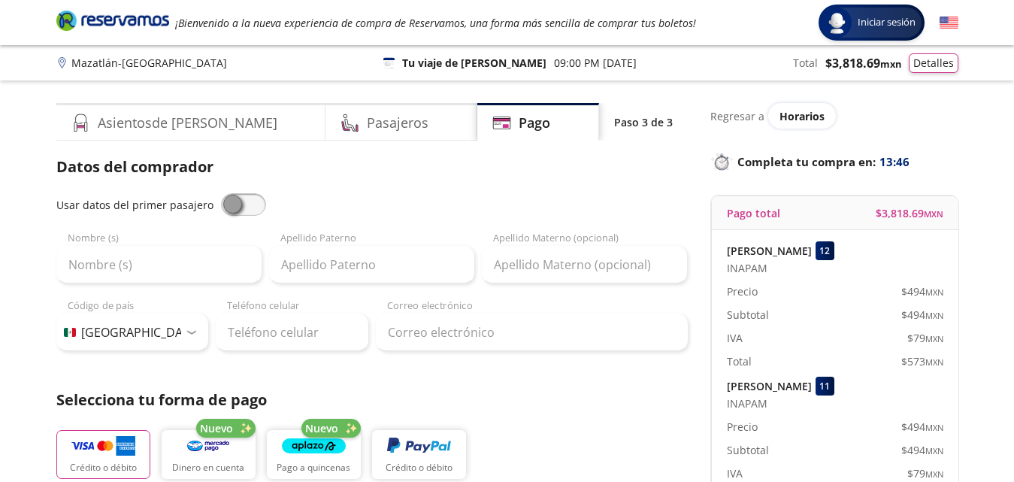
click at [229, 202] on span at bounding box center [243, 204] width 45 height 23
click at [221, 193] on input "checkbox" at bounding box center [221, 193] width 0 height 0
type input "[PERSON_NAME]"
type input "Erami"
type input "[EMAIL_ADDRESS][DOMAIN_NAME]"
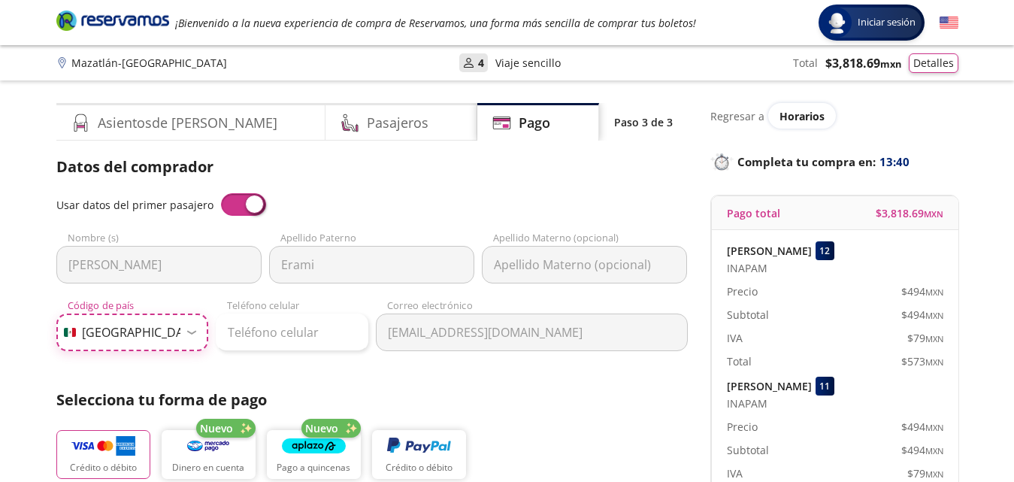
click at [193, 335] on select "Código de país [GEOGRAPHIC_DATA] +1 [GEOGRAPHIC_DATA] +52 [GEOGRAPHIC_DATA] +57…" at bounding box center [132, 333] width 153 height 38
click at [149, 335] on select "Código de país [GEOGRAPHIC_DATA] +1 [GEOGRAPHIC_DATA] +52 [GEOGRAPHIC_DATA] +57…" at bounding box center [132, 333] width 153 height 38
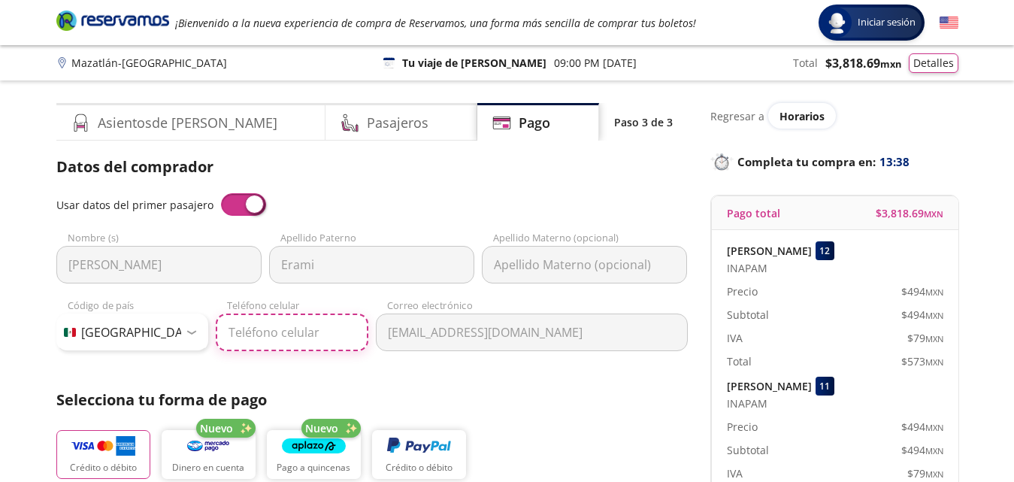
click at [294, 329] on input "Teléfono celular" at bounding box center [292, 333] width 153 height 38
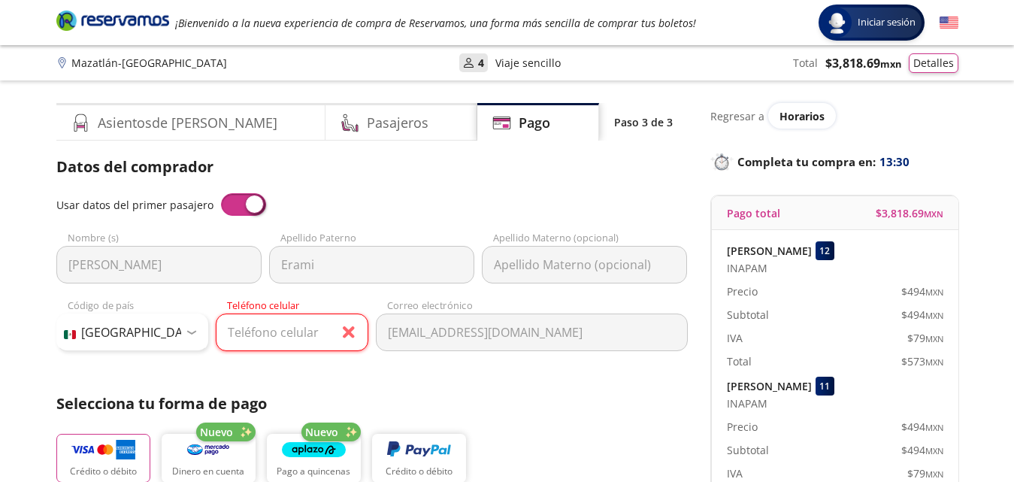
click at [250, 202] on span at bounding box center [243, 204] width 45 height 23
click at [221, 193] on input "checkbox" at bounding box center [221, 193] width 0 height 0
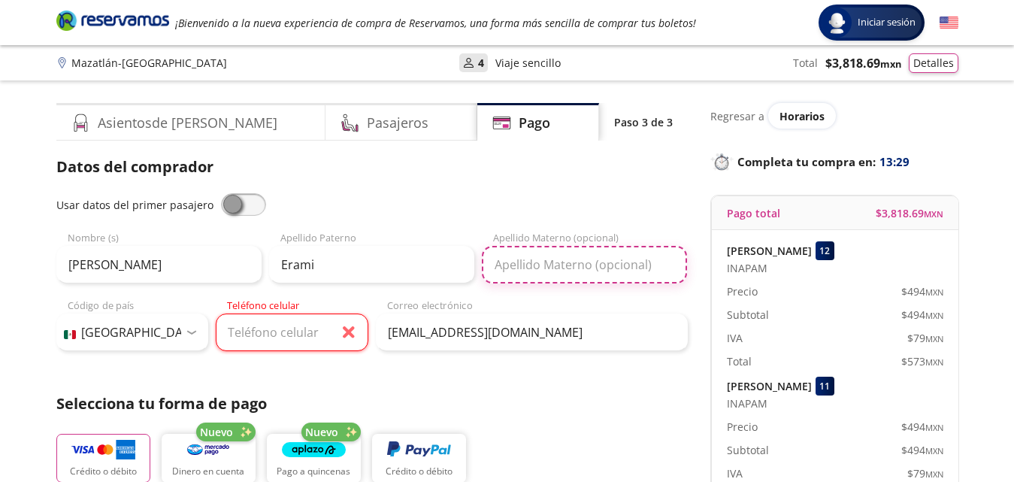
click at [544, 260] on input "Apellido Materno (opcional)" at bounding box center [584, 265] width 205 height 38
type input "[PERSON_NAME]"
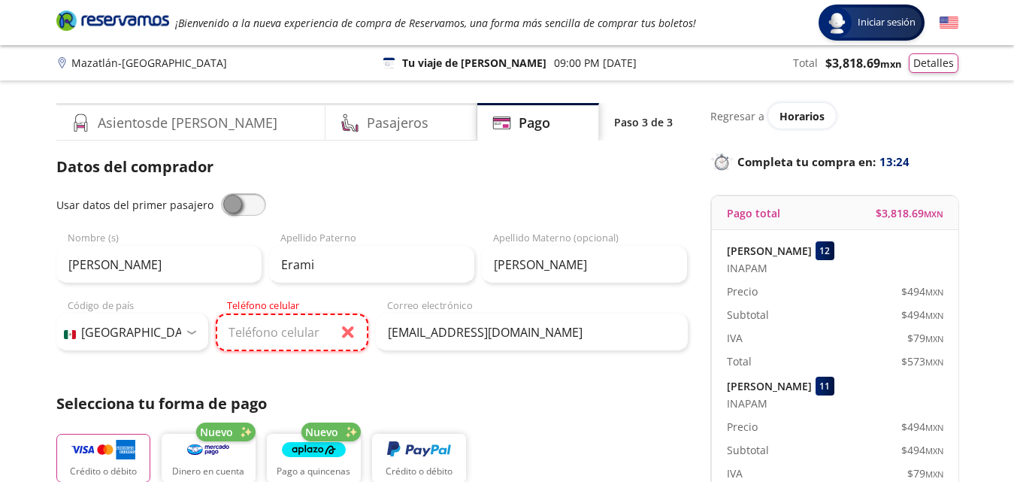
click at [305, 332] on input "Teléfono celular" at bounding box center [292, 333] width 153 height 38
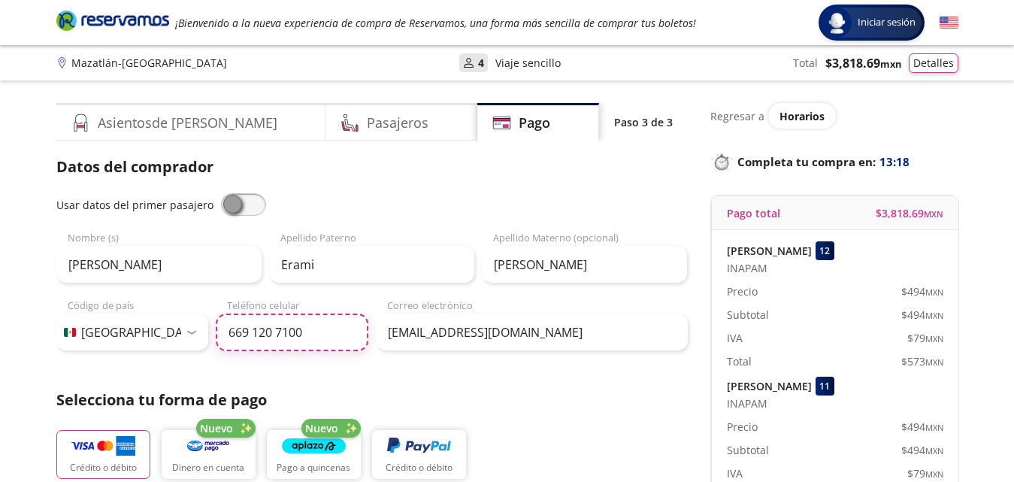
type input "669 120 7100"
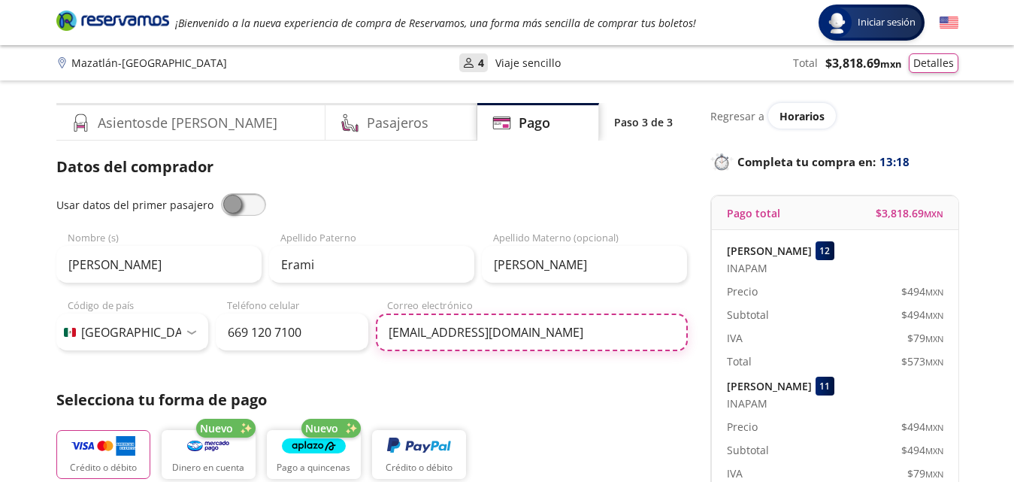
click at [594, 342] on input "[EMAIL_ADDRESS][DOMAIN_NAME]" at bounding box center [532, 333] width 312 height 38
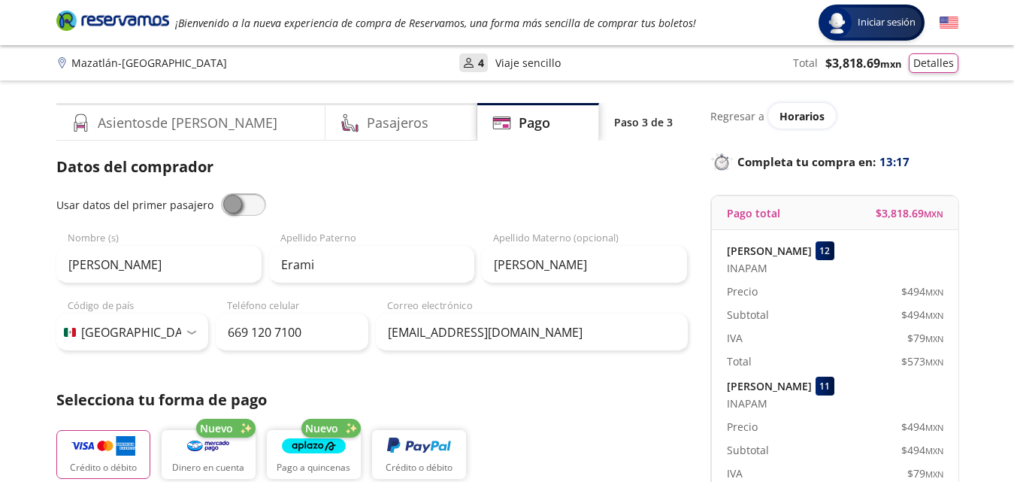
click at [590, 390] on p "Selecciona tu forma de pago" at bounding box center [372, 400] width 632 height 23
click at [367, 125] on h4 "Pasajeros" at bounding box center [398, 123] width 62 height 20
